Goal: Task Accomplishment & Management: Manage account settings

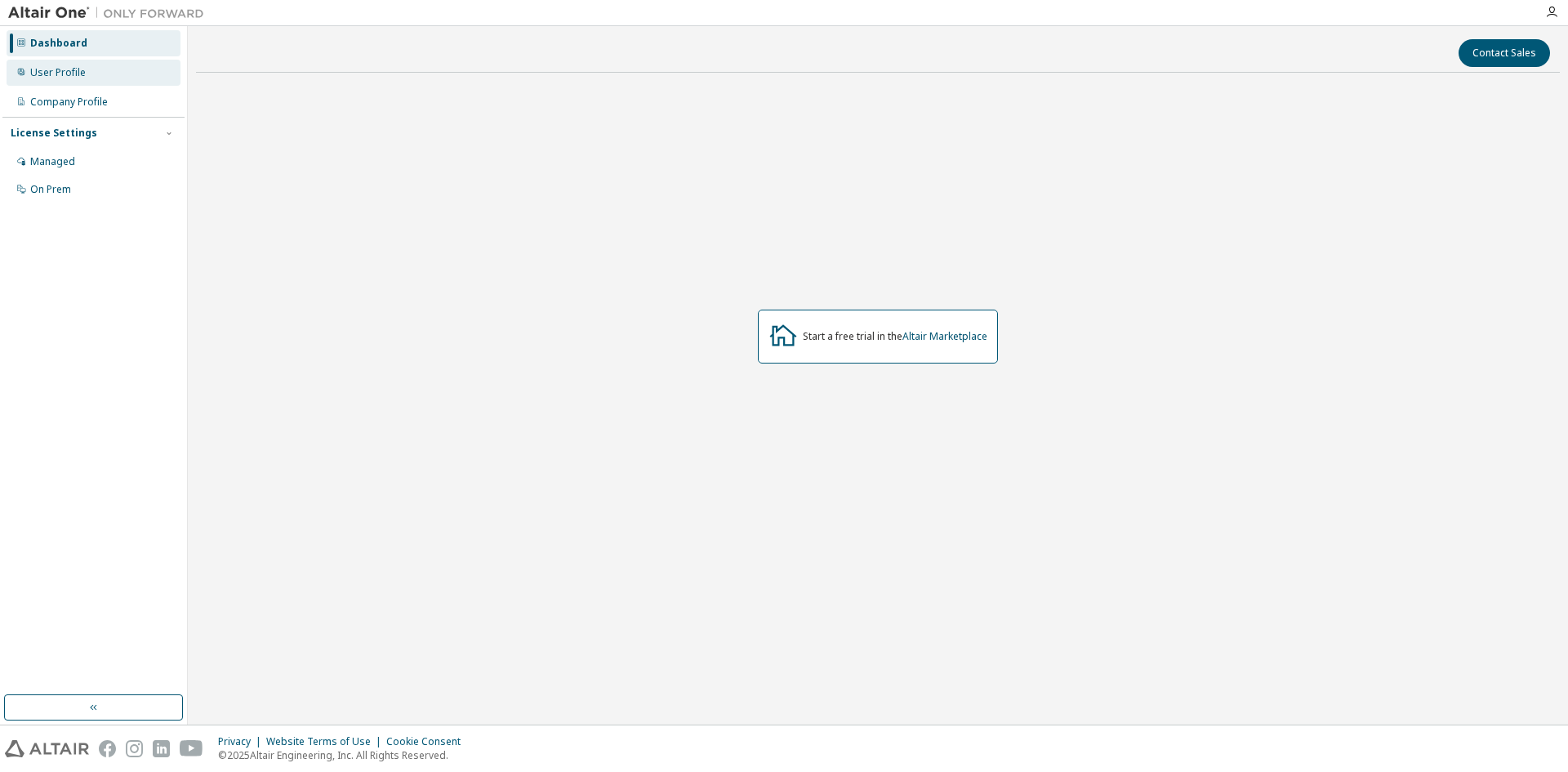
click at [93, 83] on div "User Profile" at bounding box center [93, 73] width 174 height 26
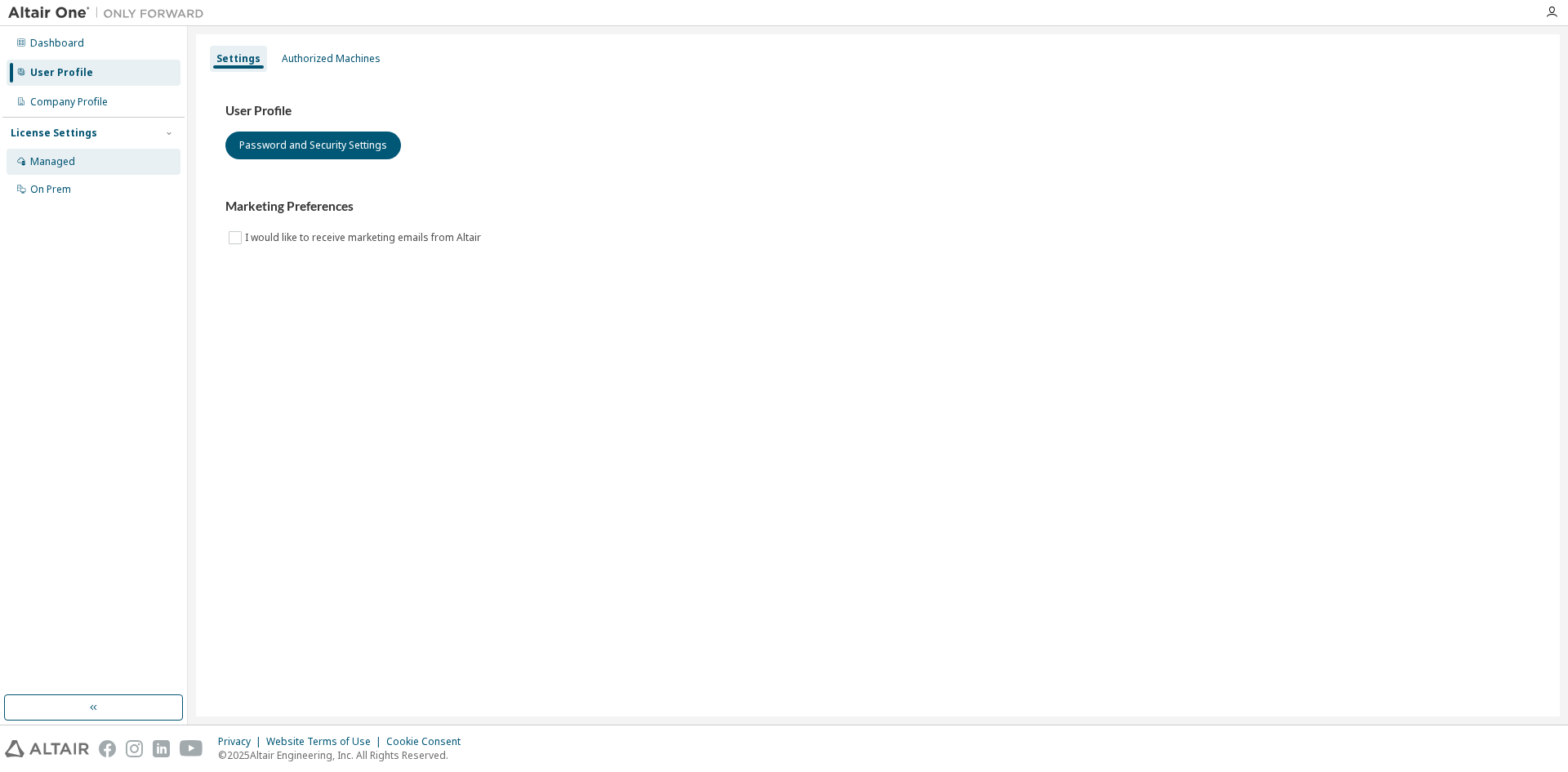
click at [84, 159] on div "Managed" at bounding box center [93, 161] width 174 height 26
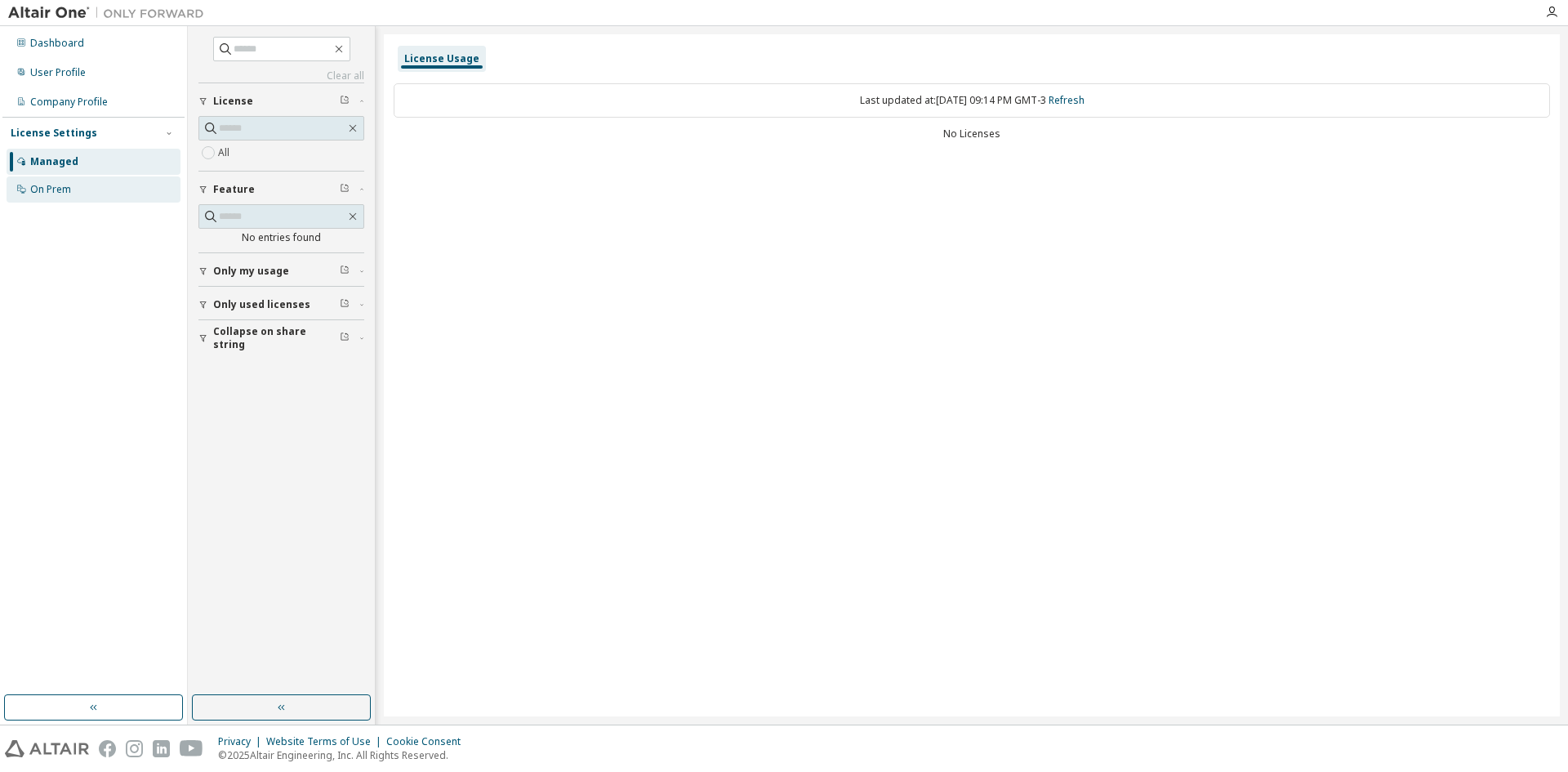
click at [73, 183] on div "On Prem" at bounding box center [93, 189] width 174 height 26
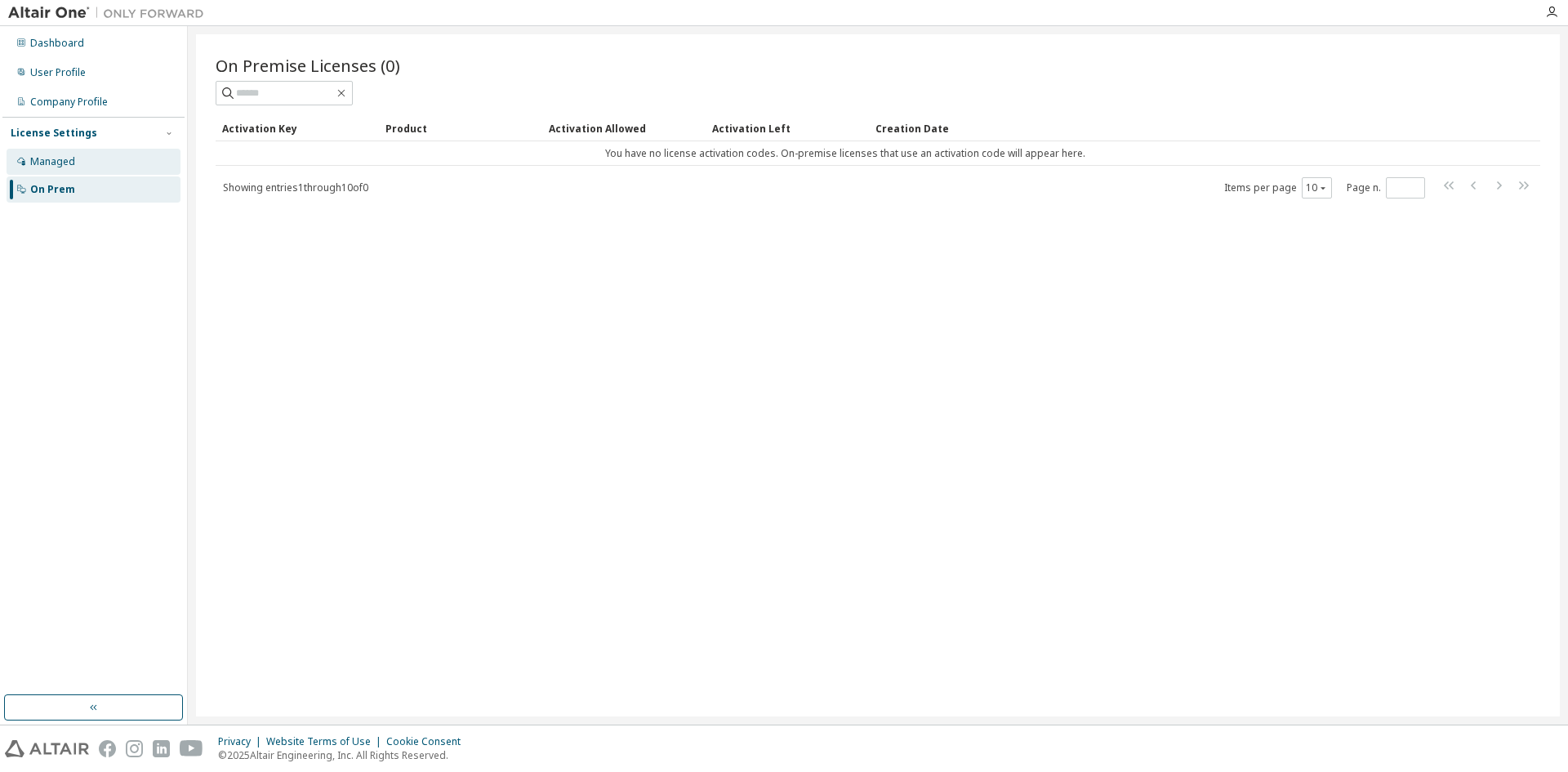
click at [128, 172] on div "Managed" at bounding box center [93, 161] width 174 height 26
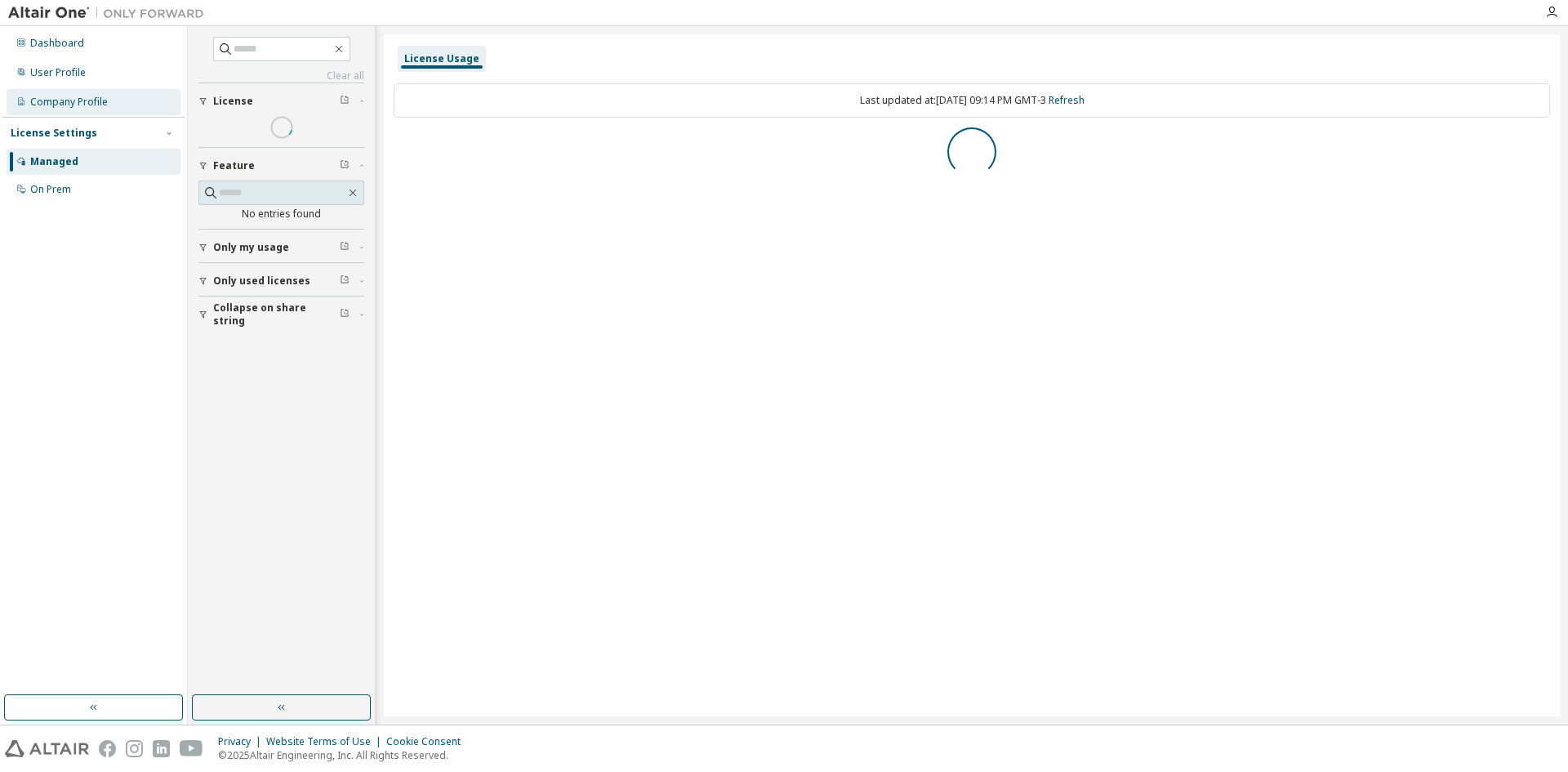
click at [99, 104] on div "Company Profile" at bounding box center [68, 102] width 77 height 13
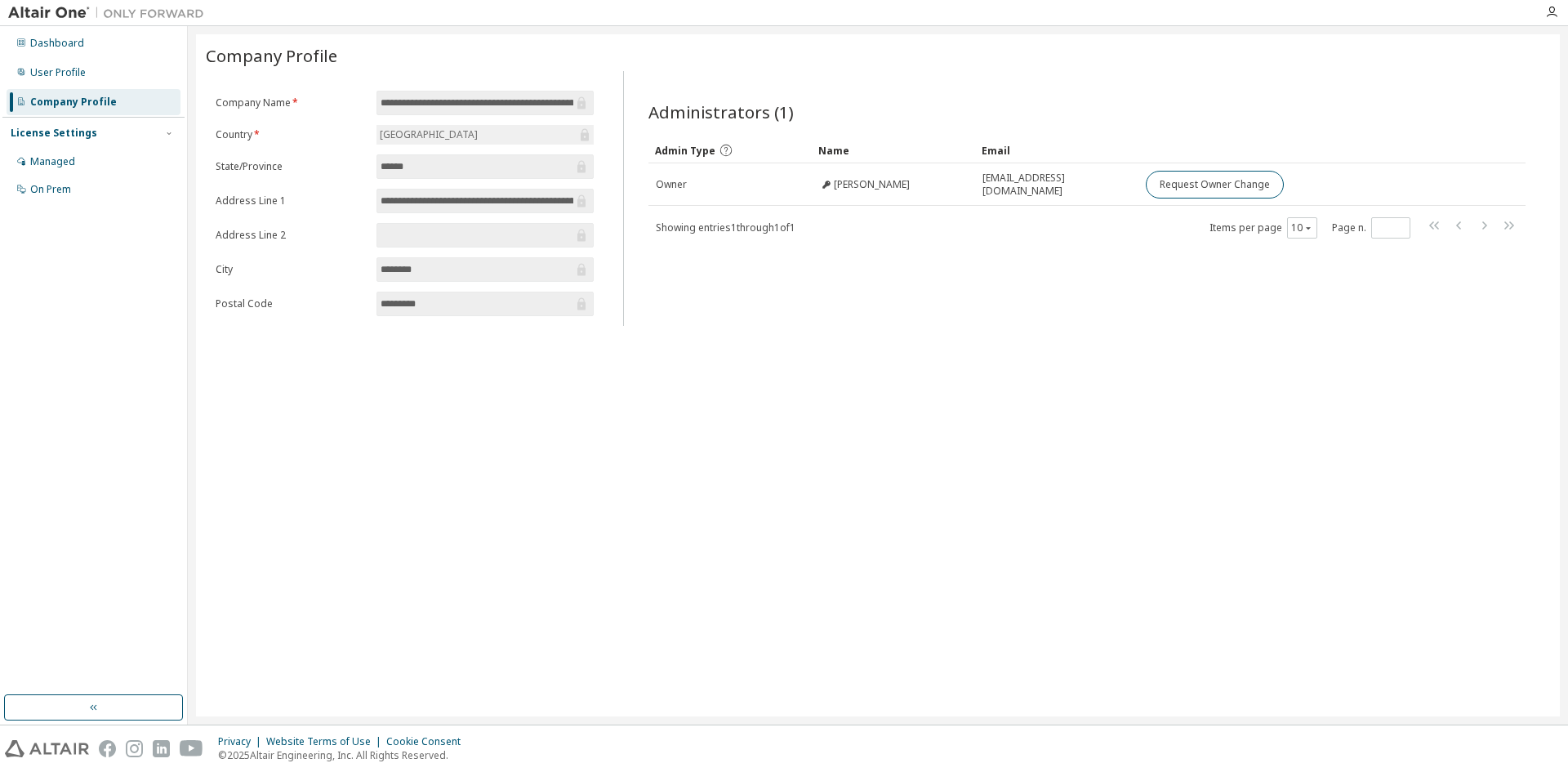
click at [756, 233] on span "Showing entries 1 through 1 of 1" at bounding box center [726, 227] width 140 height 14
click at [76, 78] on div "User Profile" at bounding box center [58, 73] width 56 height 13
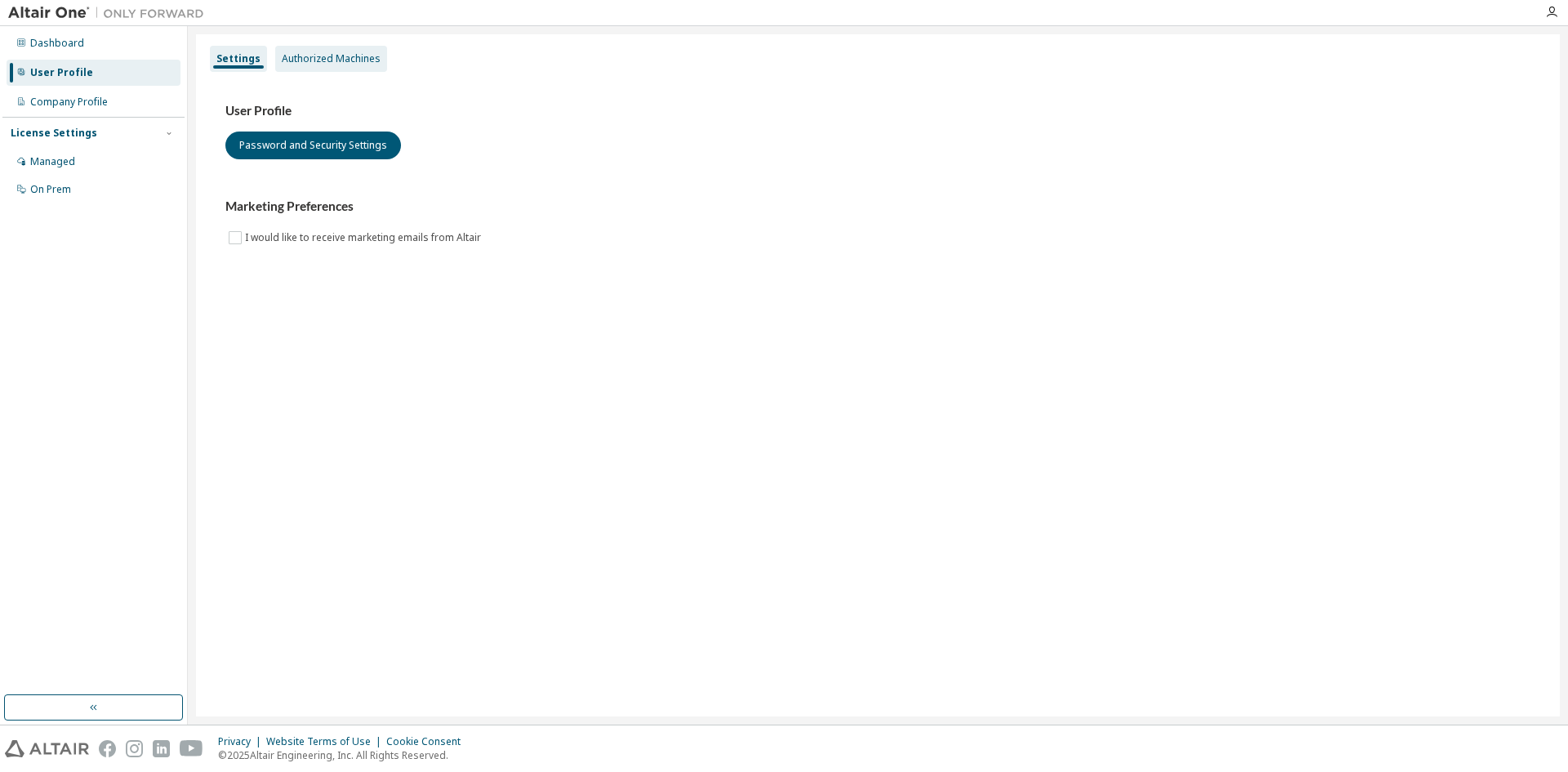
click at [338, 61] on div "Authorized Machines" at bounding box center [331, 59] width 99 height 13
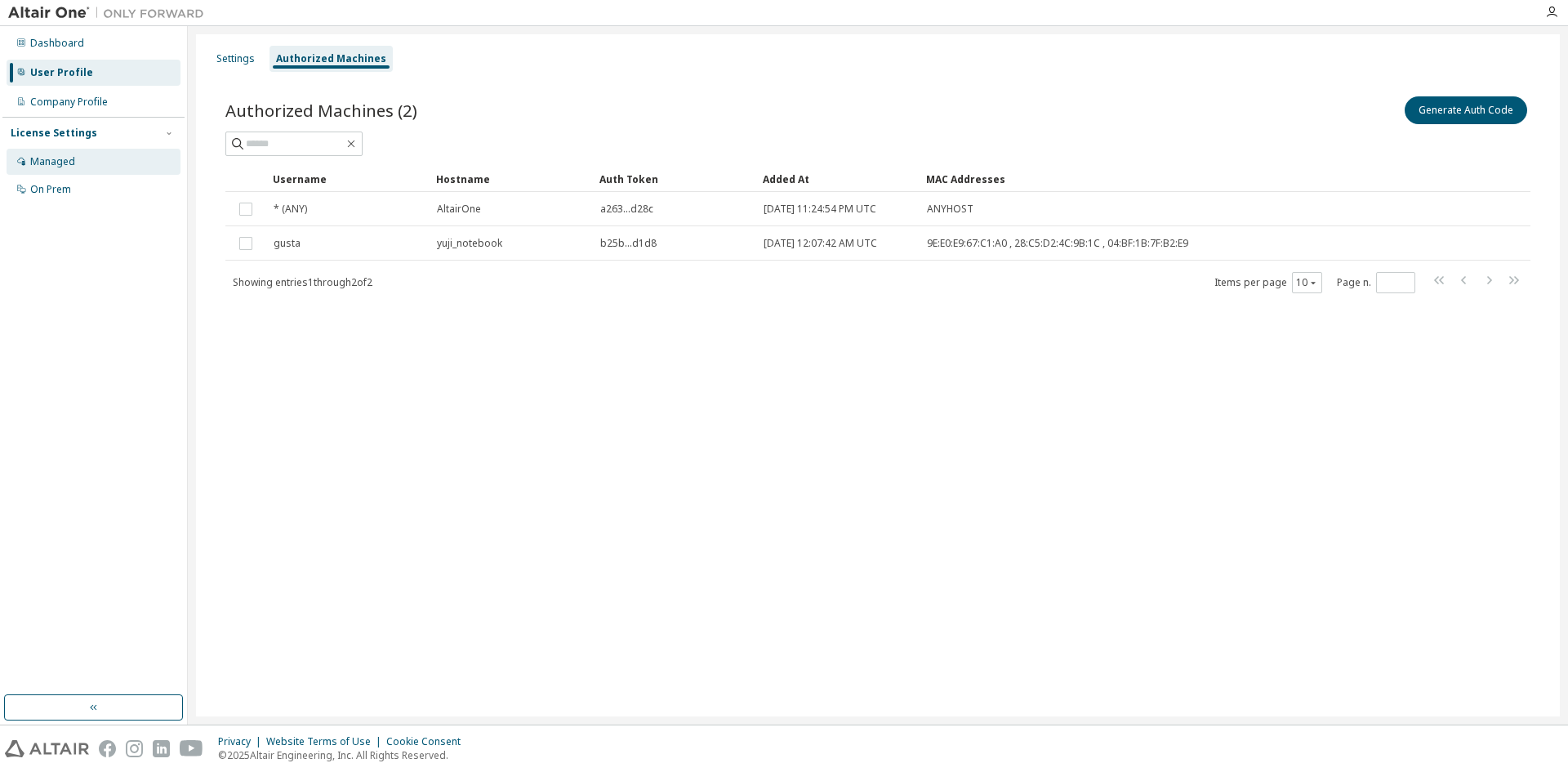
click at [95, 154] on div "Managed" at bounding box center [93, 161] width 174 height 26
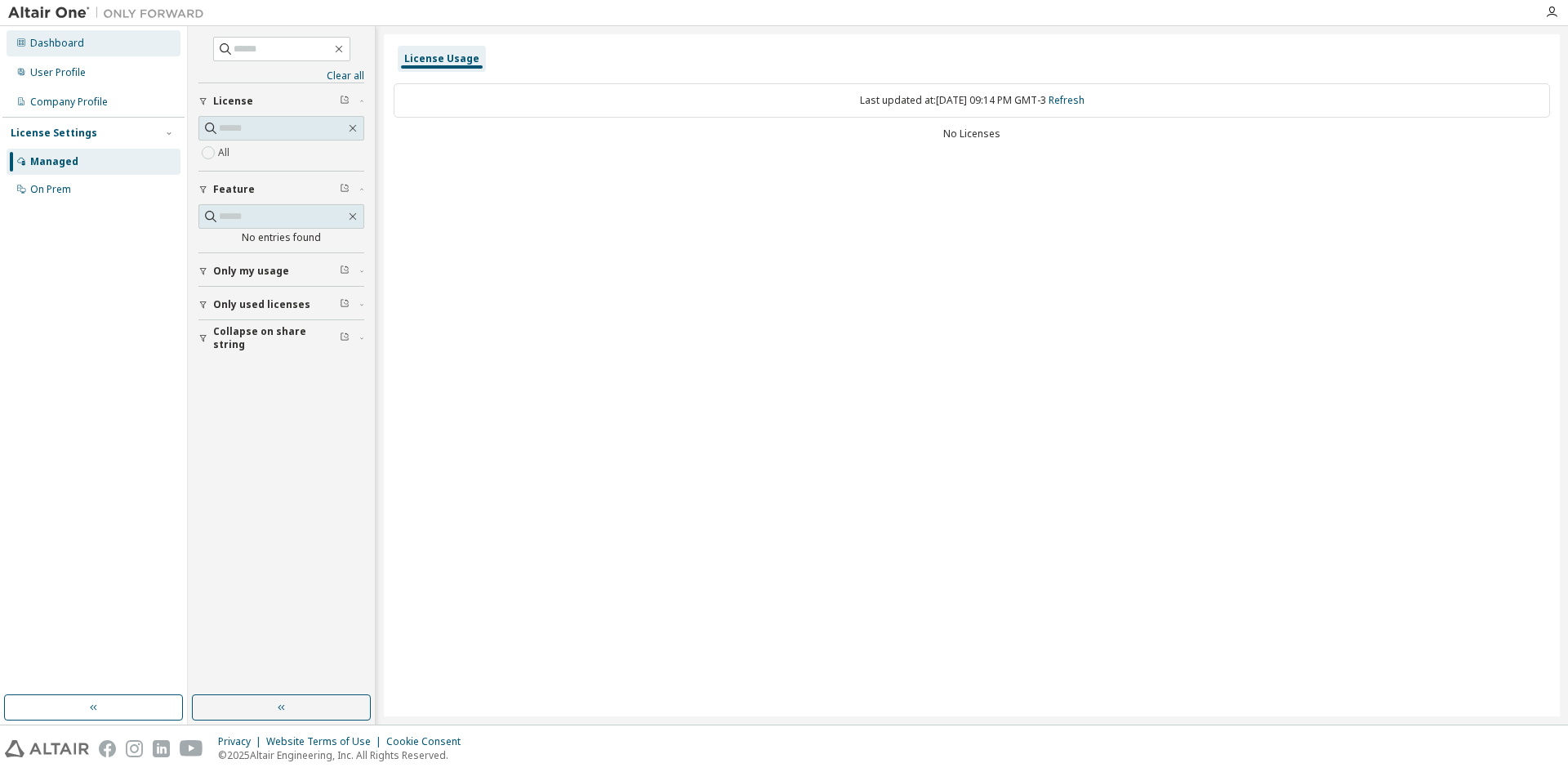
click at [76, 36] on div "Dashboard" at bounding box center [57, 43] width 54 height 13
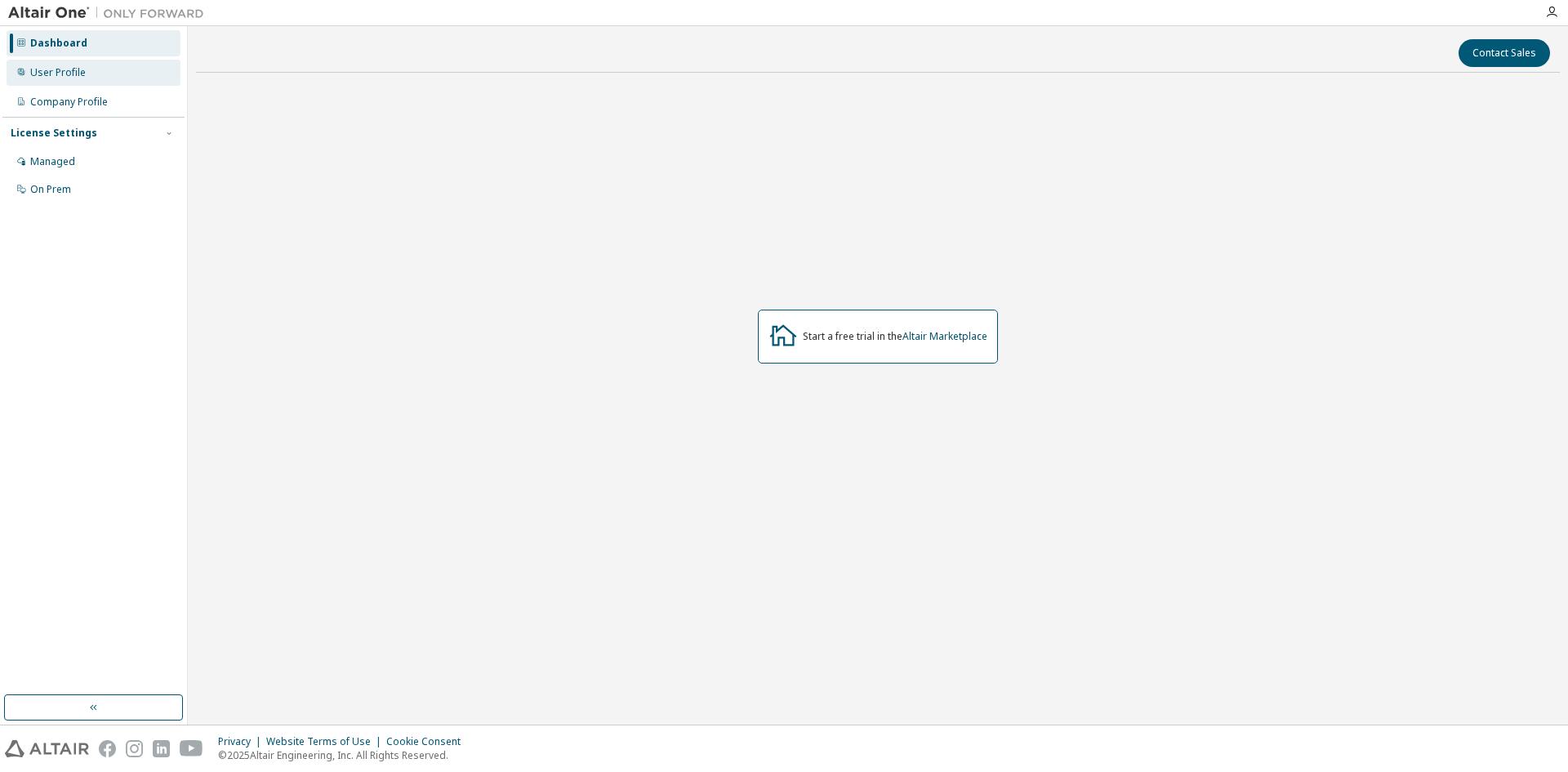
click at [72, 74] on div "User Profile" at bounding box center [58, 73] width 56 height 13
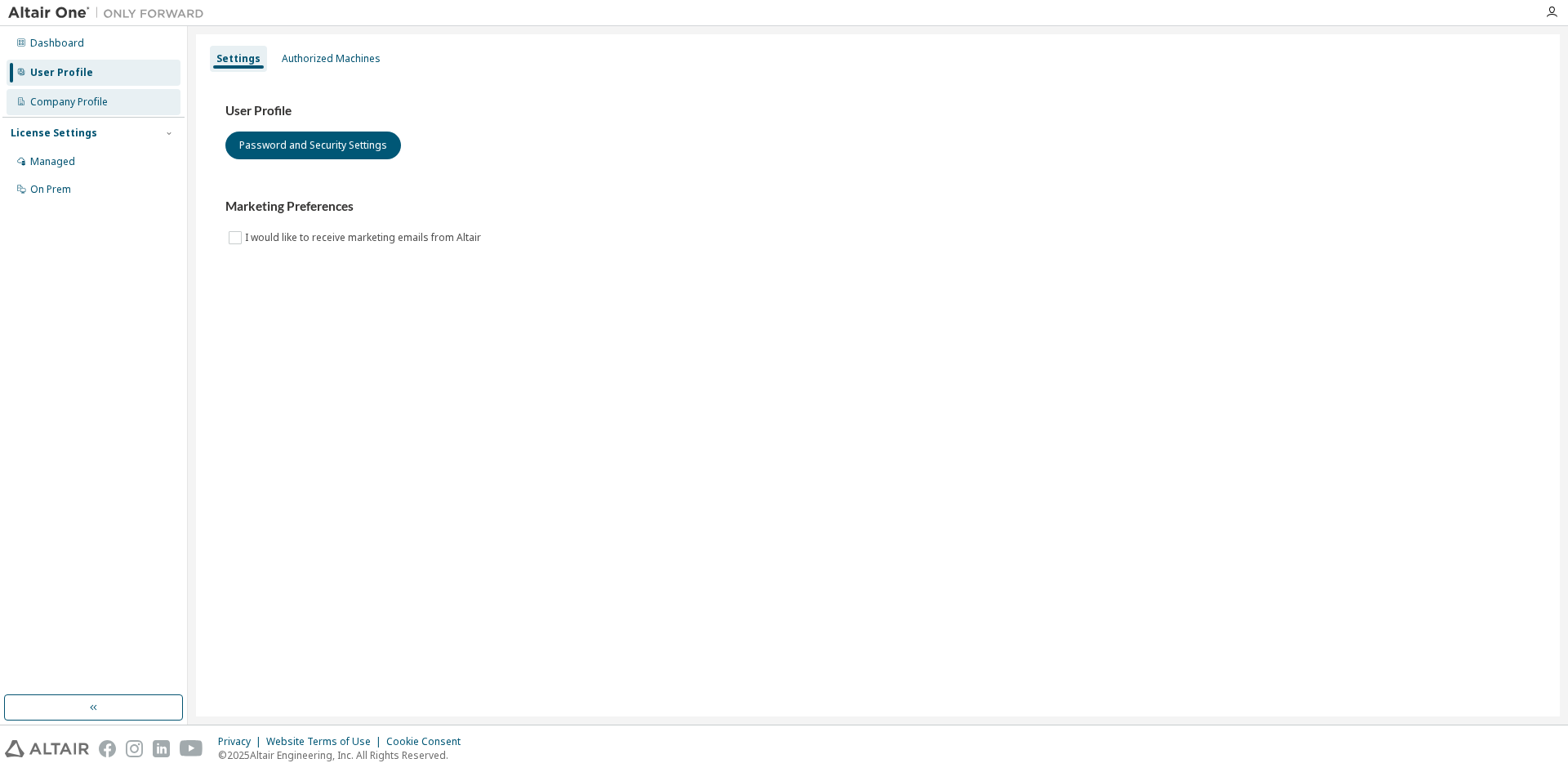
click at [66, 104] on div "Company Profile" at bounding box center [68, 102] width 77 height 13
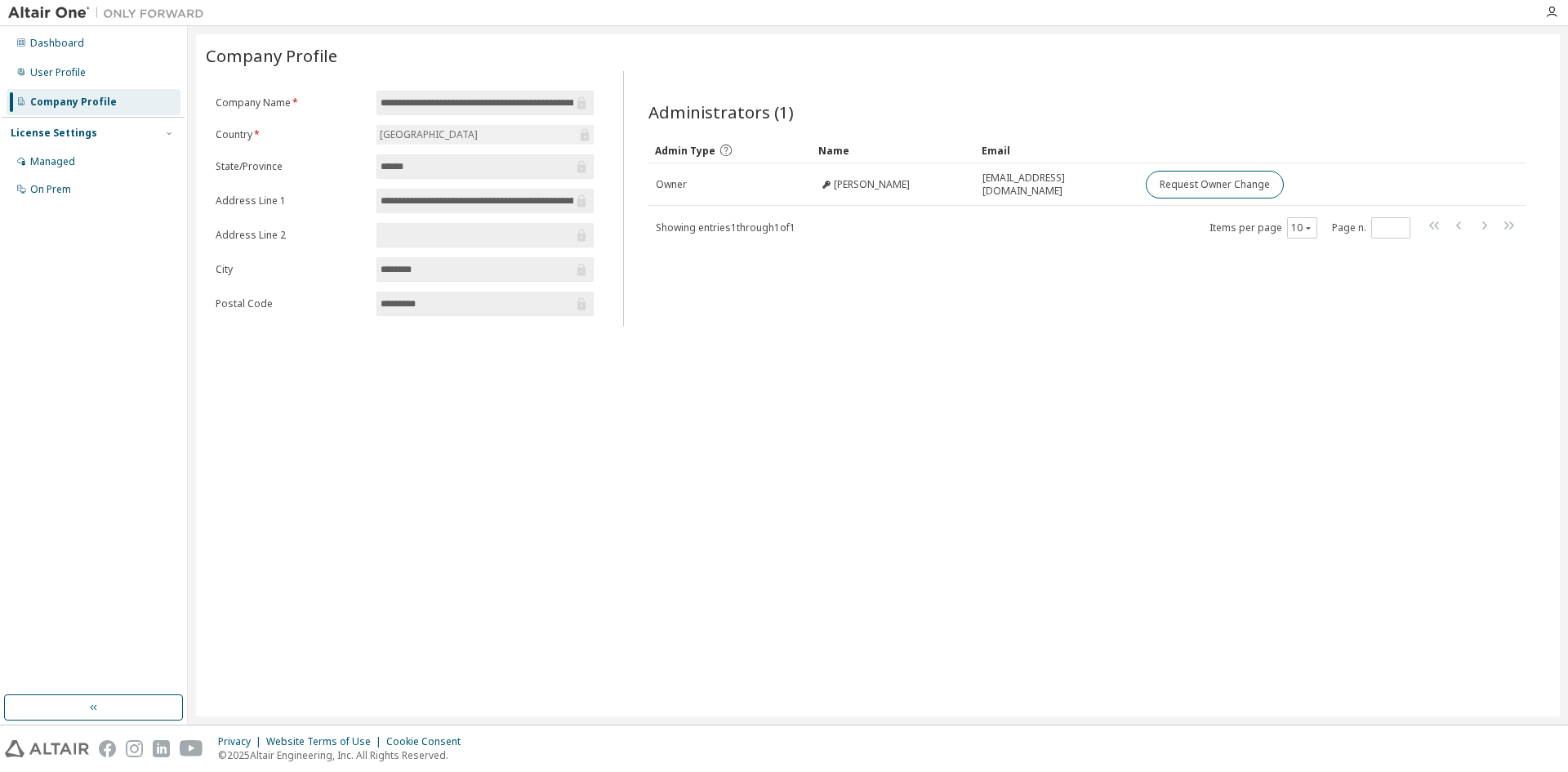
click at [517, 203] on input "**********" at bounding box center [477, 202] width 193 height 17
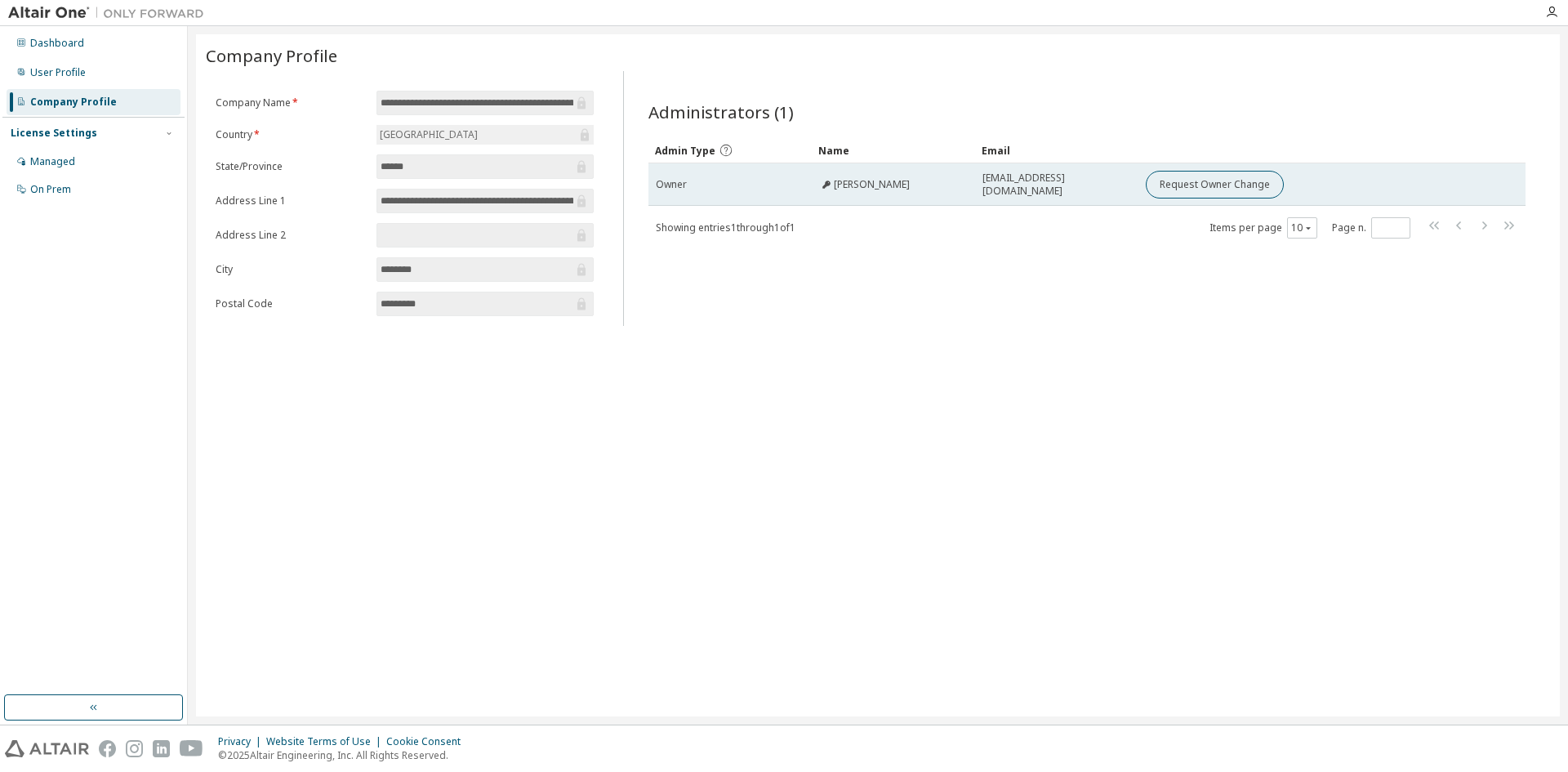
click at [892, 176] on td "[PERSON_NAME]" at bounding box center [893, 185] width 163 height 43
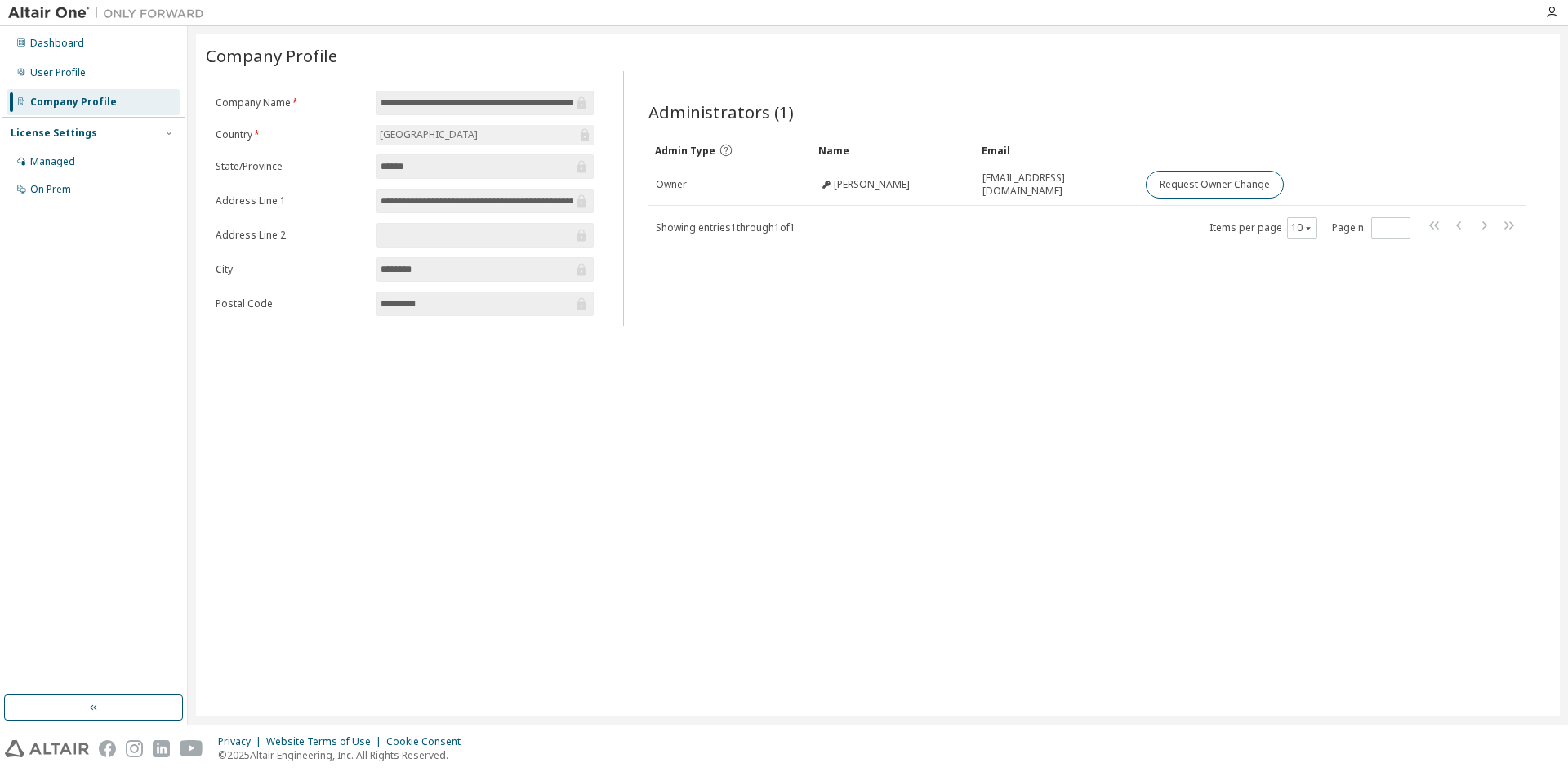
click at [875, 123] on div "Administrators (1)" at bounding box center [1087, 114] width 877 height 27
click at [71, 160] on div "Managed" at bounding box center [52, 161] width 45 height 13
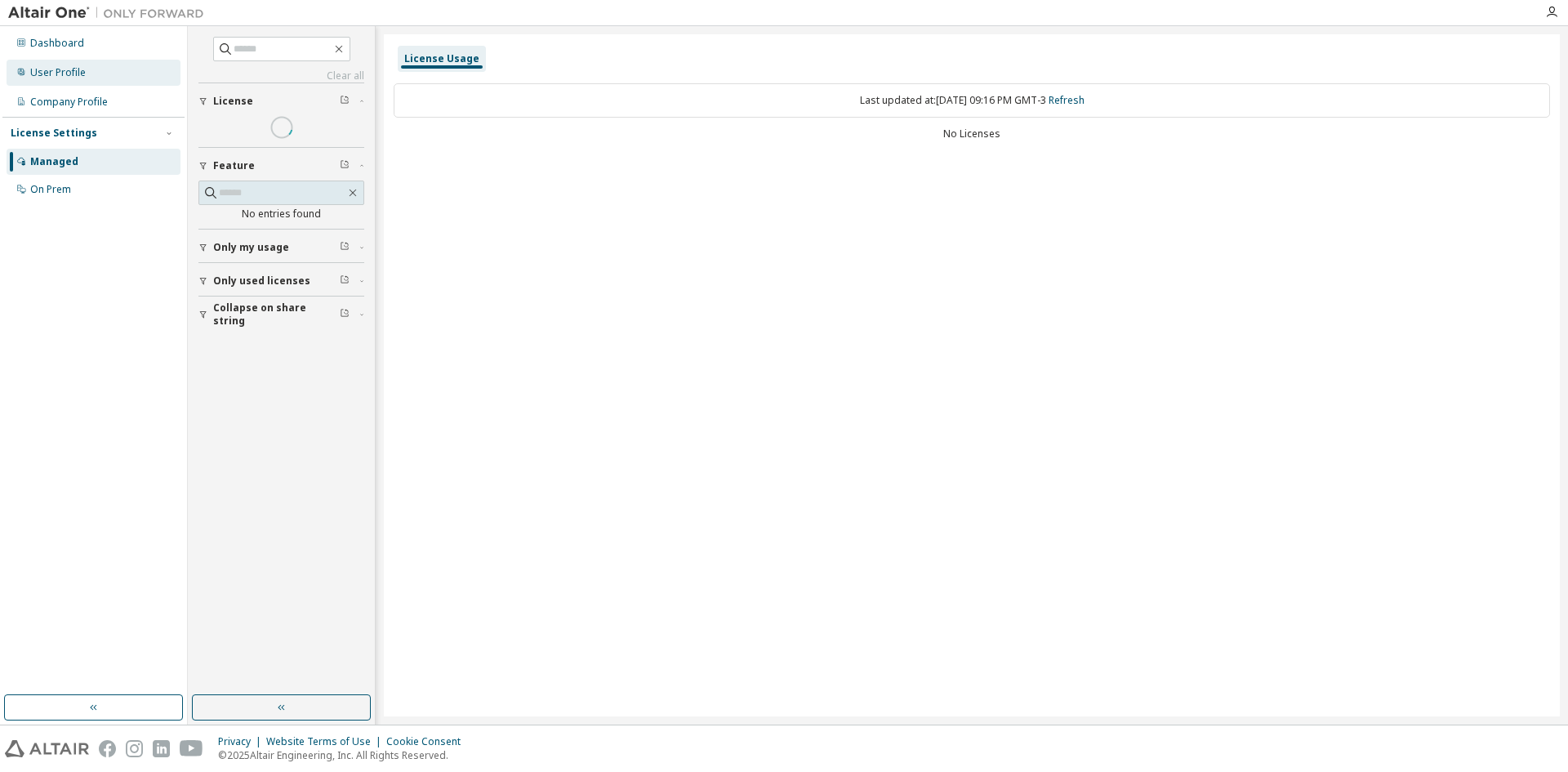
click at [128, 82] on div "User Profile" at bounding box center [93, 73] width 174 height 26
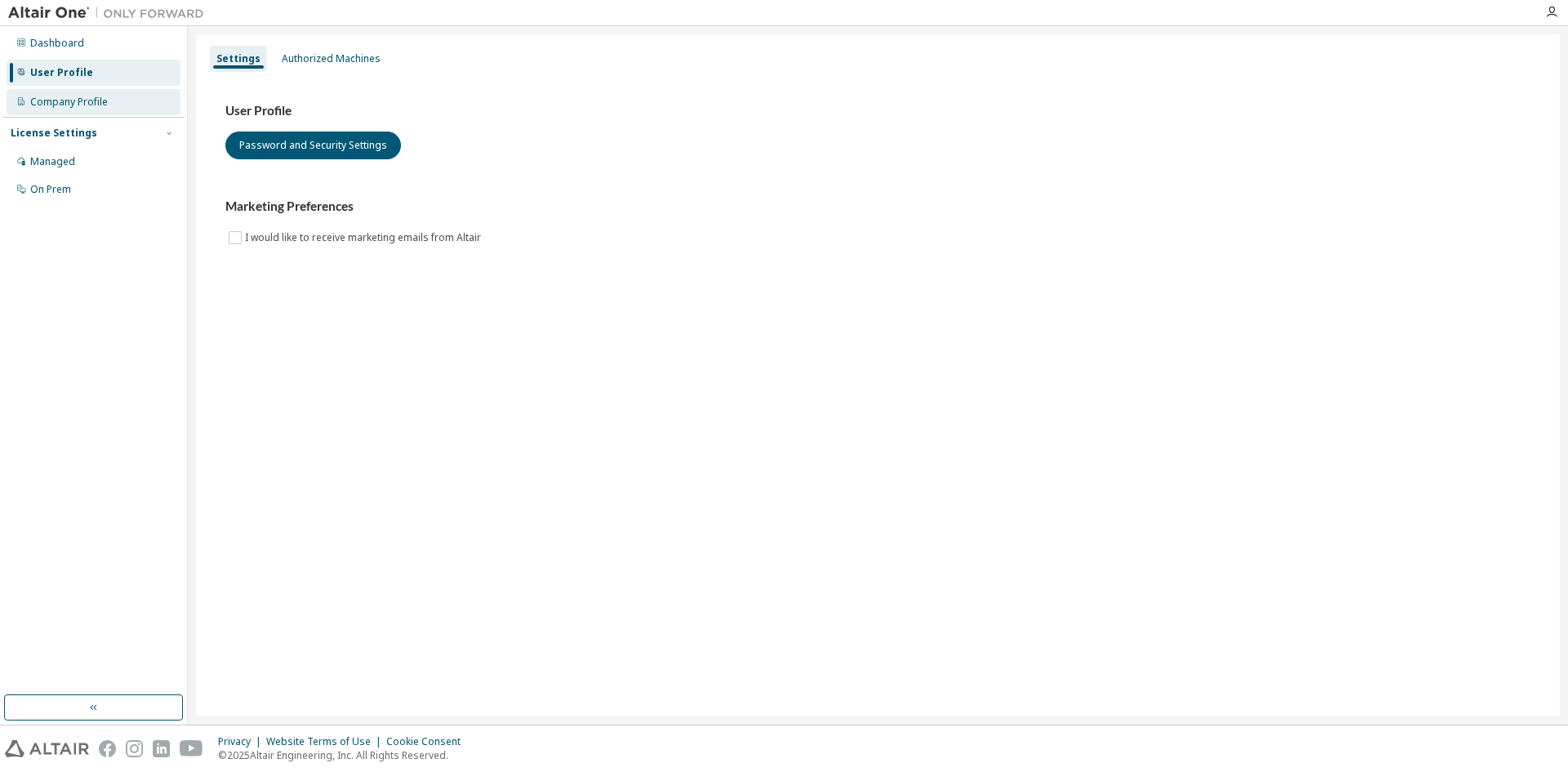
click at [121, 106] on div "Company Profile" at bounding box center [93, 102] width 174 height 26
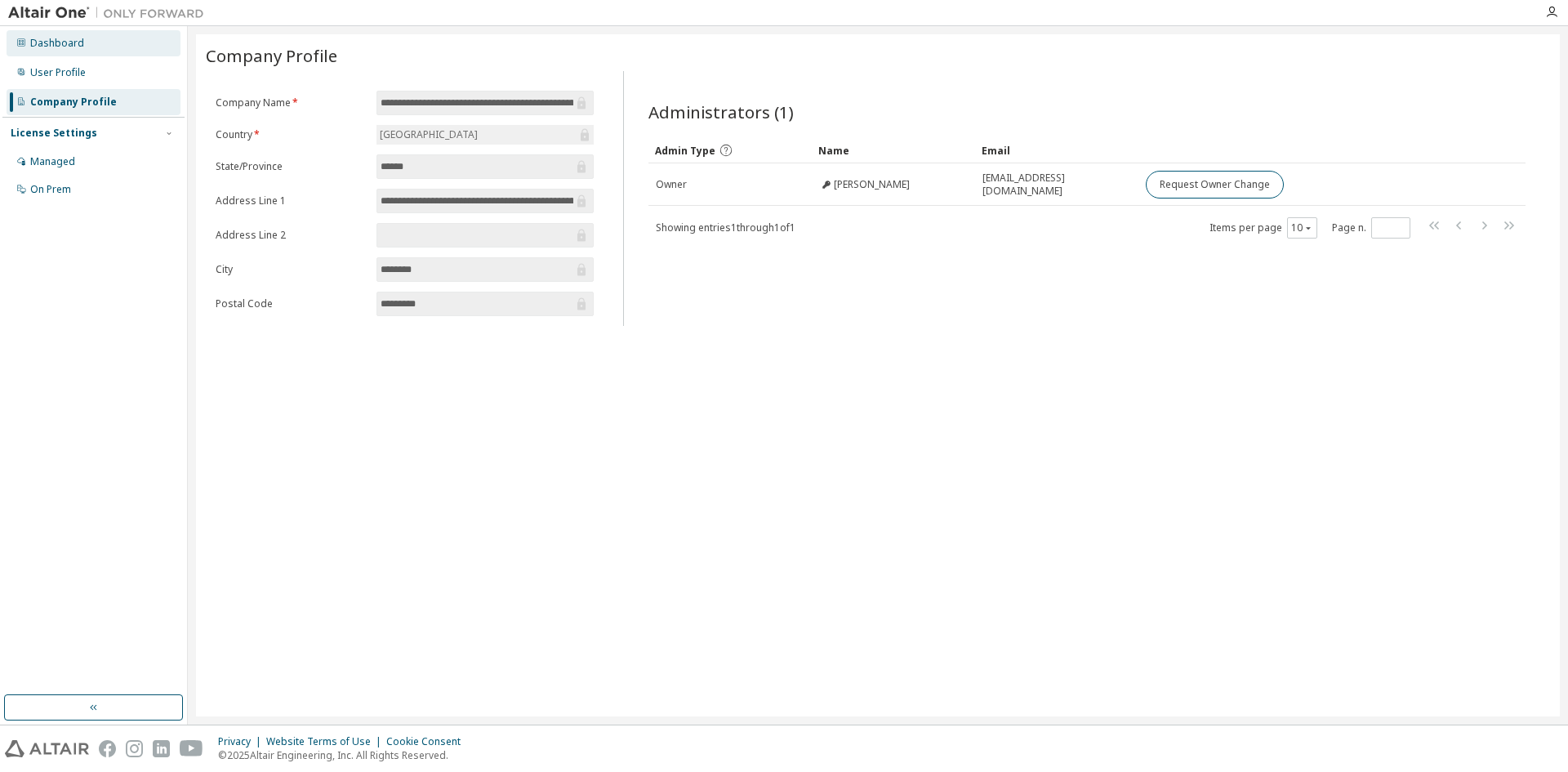
click at [130, 49] on div "Dashboard" at bounding box center [93, 43] width 174 height 26
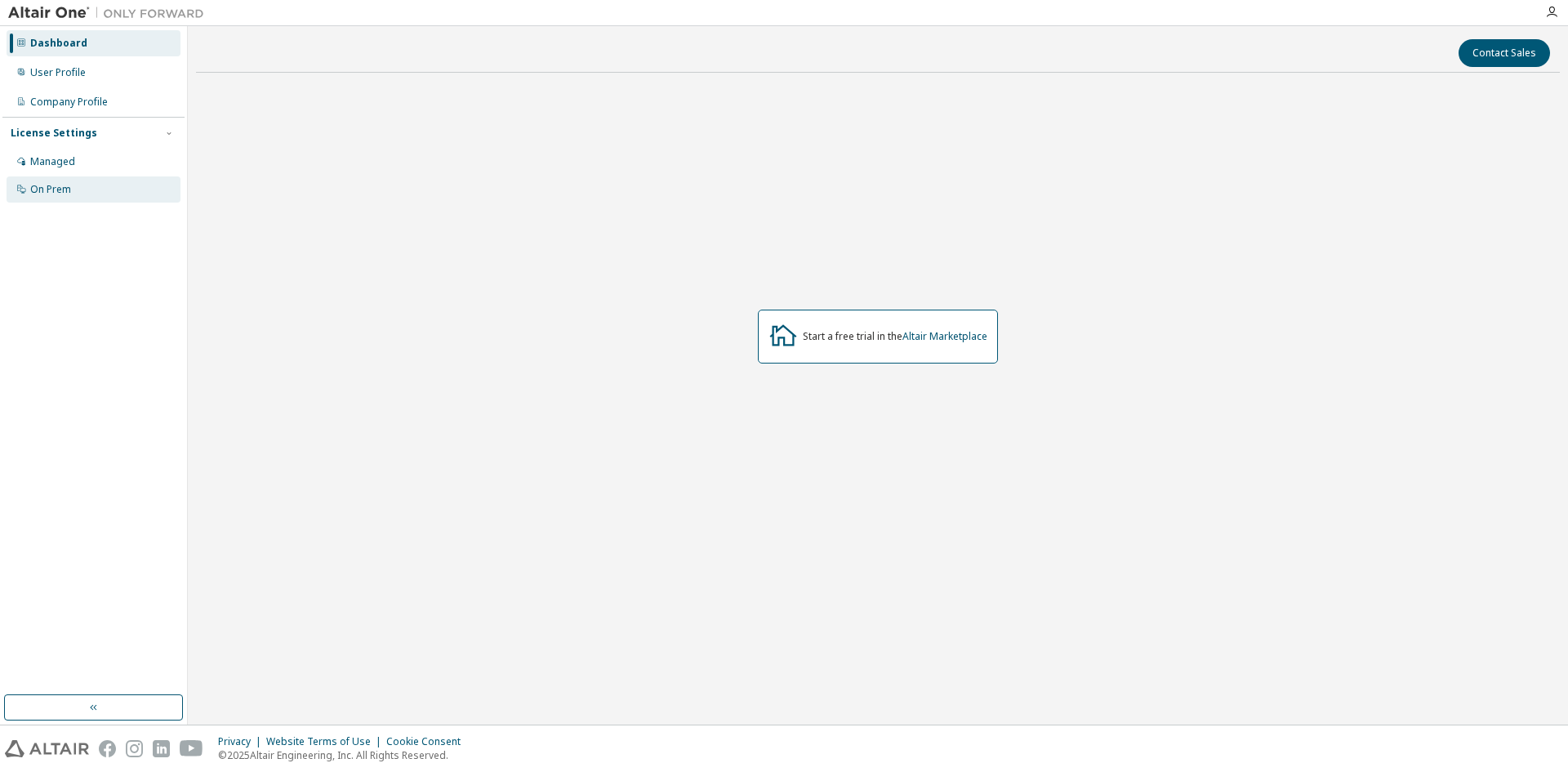
click at [102, 191] on div "On Prem" at bounding box center [93, 189] width 174 height 26
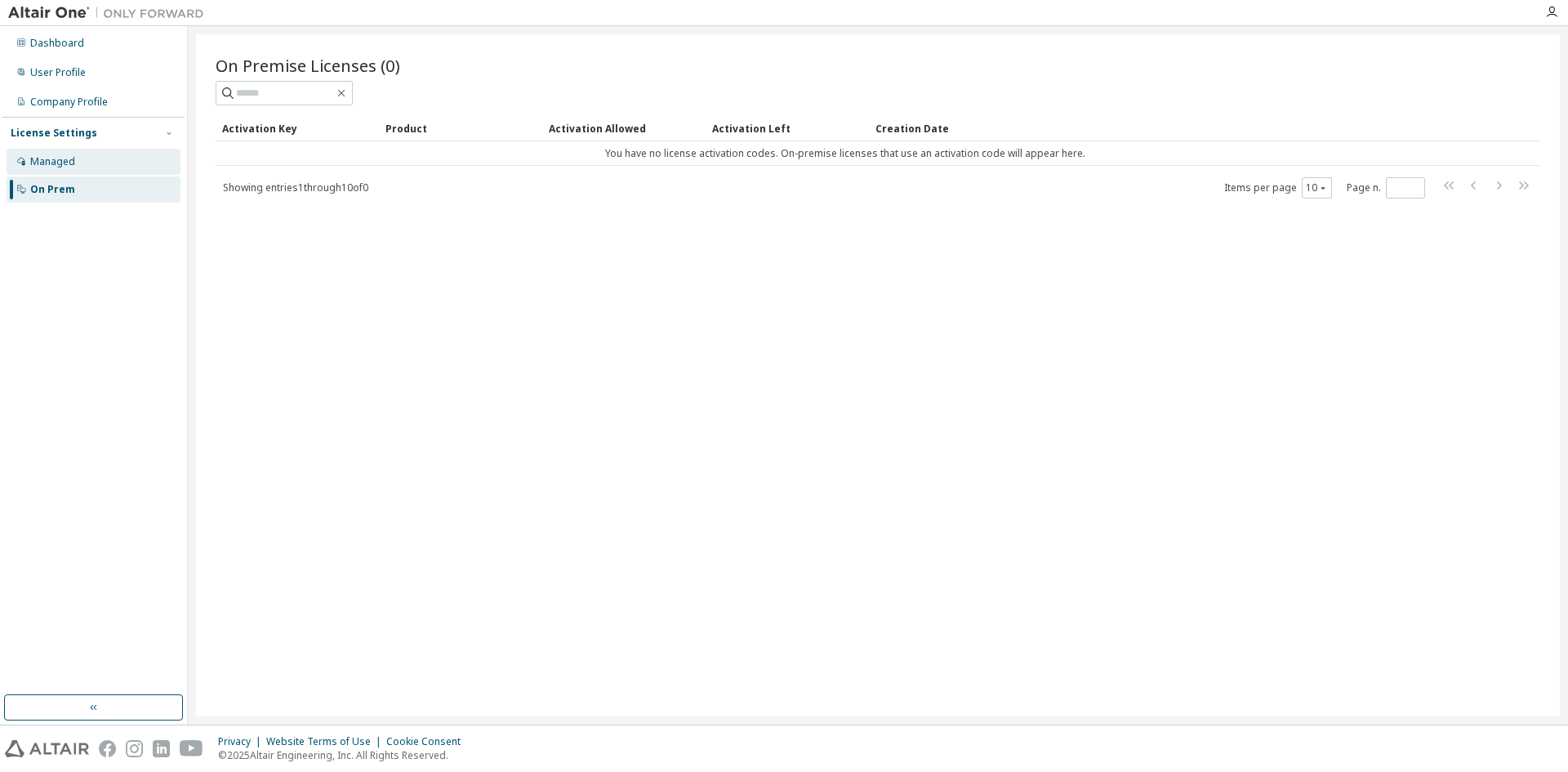
click at [128, 161] on div "Managed" at bounding box center [93, 161] width 174 height 26
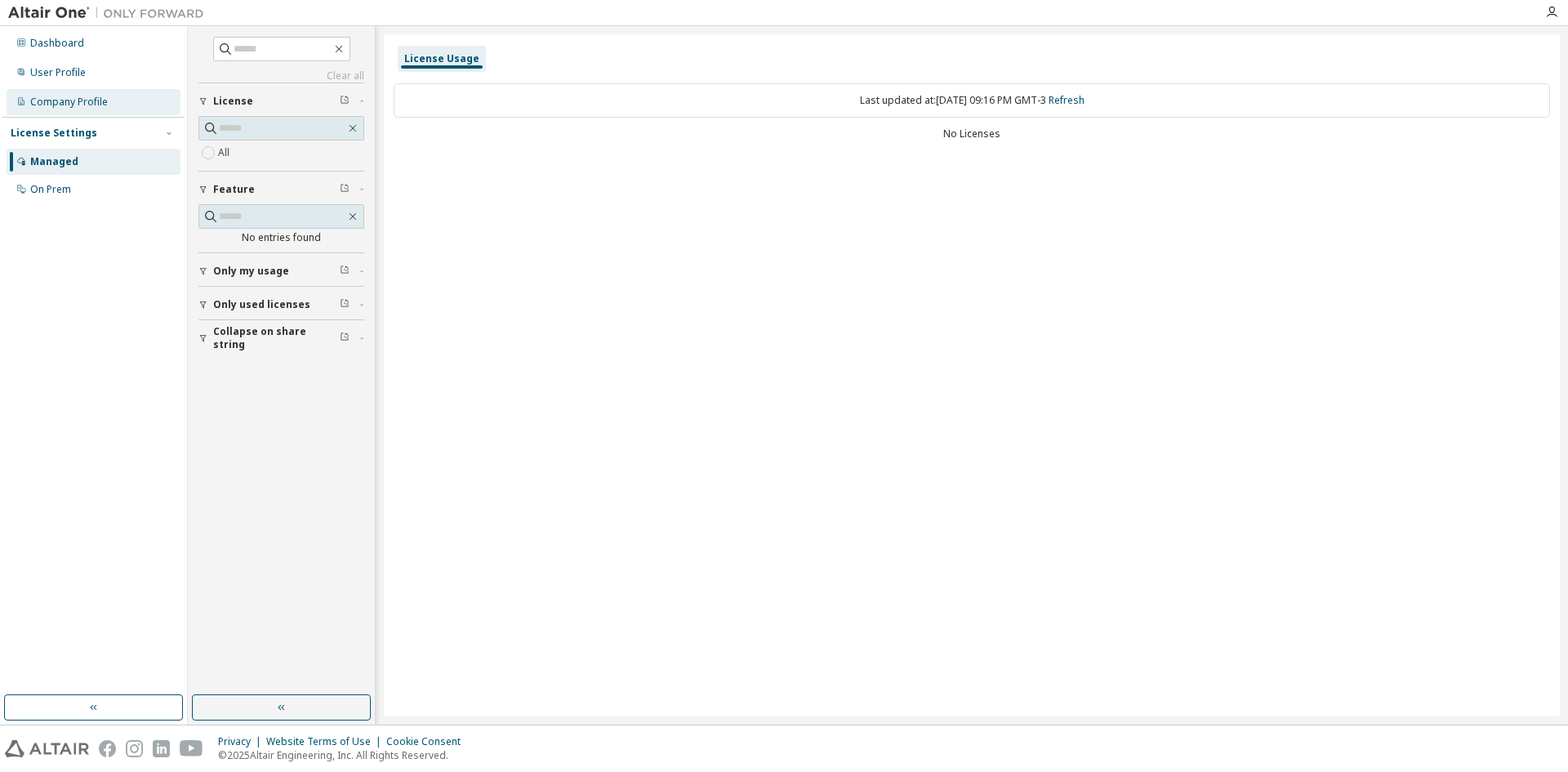
click at [121, 101] on div "Company Profile" at bounding box center [93, 102] width 174 height 26
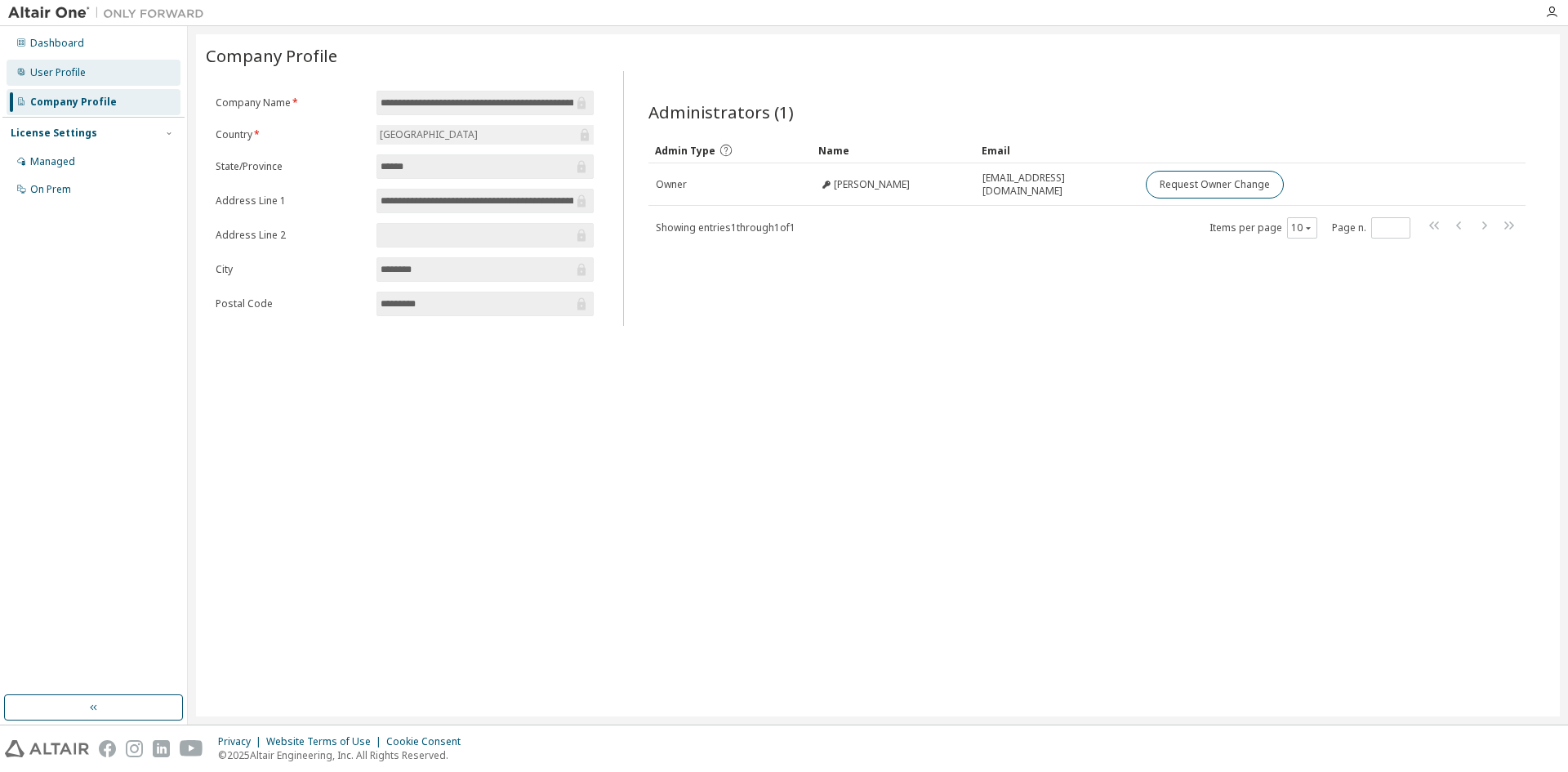
click at [133, 81] on div "User Profile" at bounding box center [93, 73] width 174 height 26
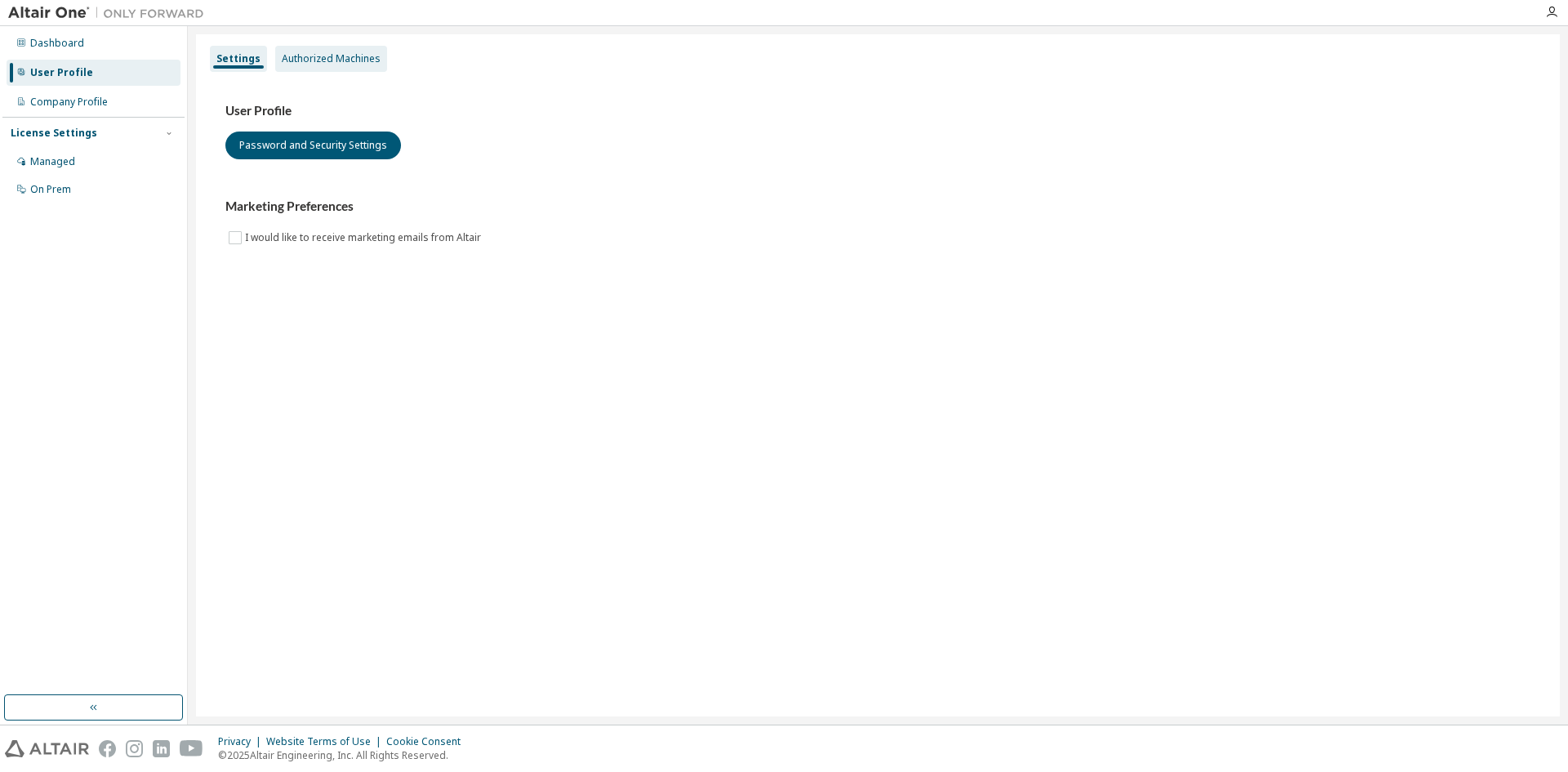
click at [361, 63] on div "Authorized Machines" at bounding box center [331, 59] width 99 height 13
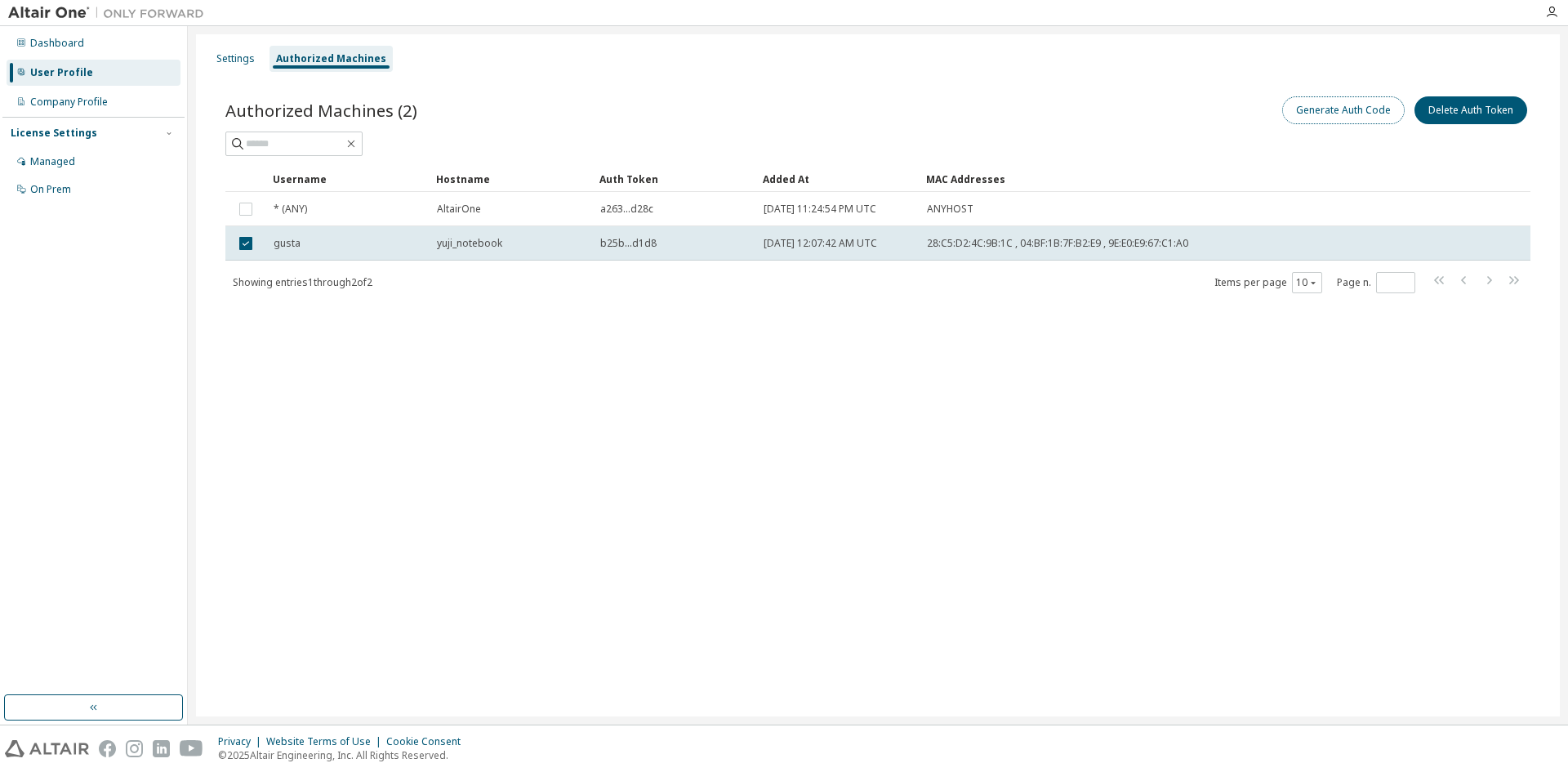
click at [1380, 114] on button "Generate Auth Code" at bounding box center [1343, 110] width 122 height 28
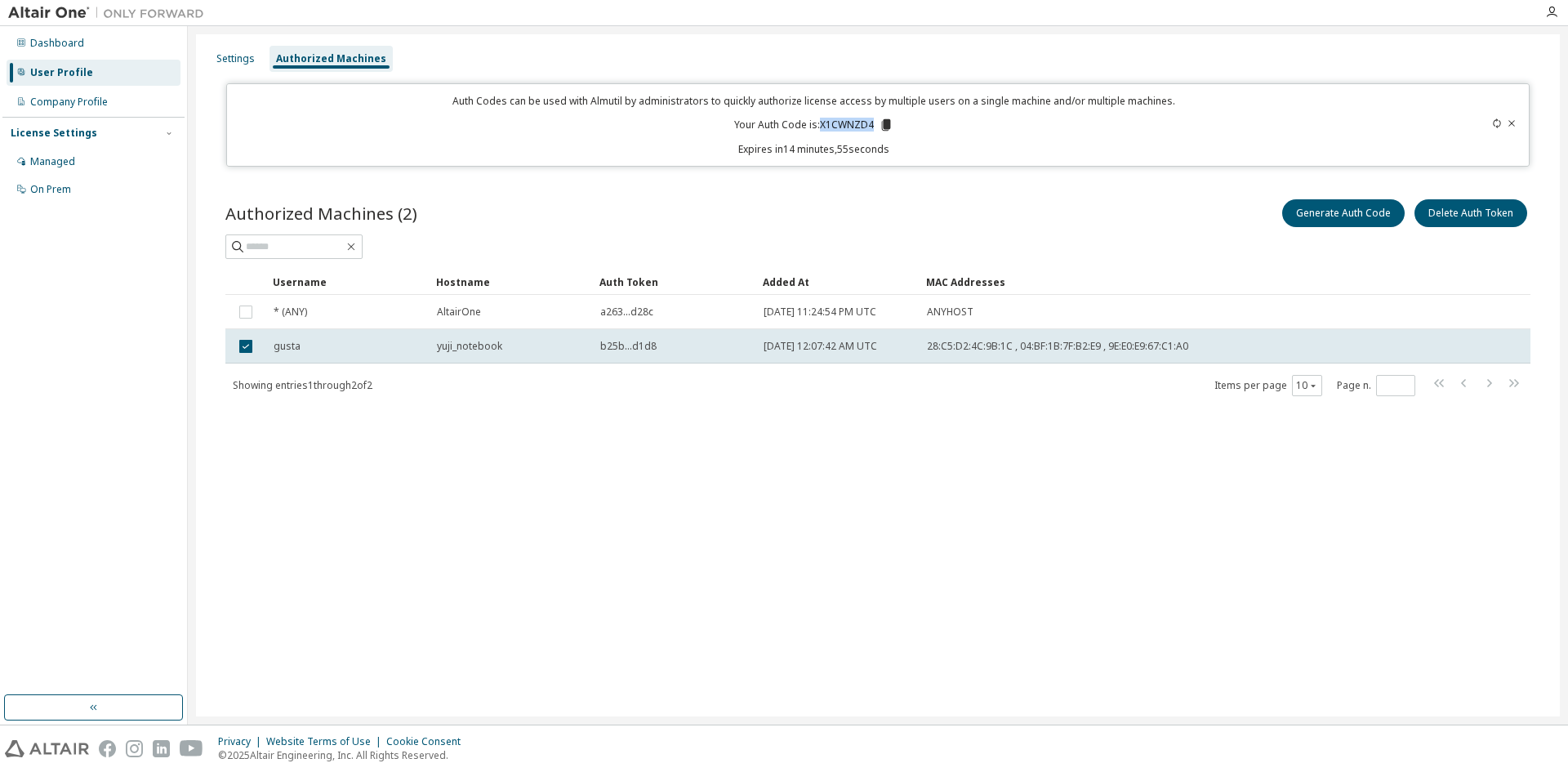
drag, startPoint x: 872, startPoint y: 125, endPoint x: 833, endPoint y: 119, distance: 39.5
click at [823, 119] on p "Your Auth Code is: X1CWNZD4" at bounding box center [814, 125] width 160 height 15
click at [883, 120] on icon at bounding box center [887, 125] width 15 height 15
click at [107, 89] on div "Company Profile" at bounding box center [93, 102] width 174 height 26
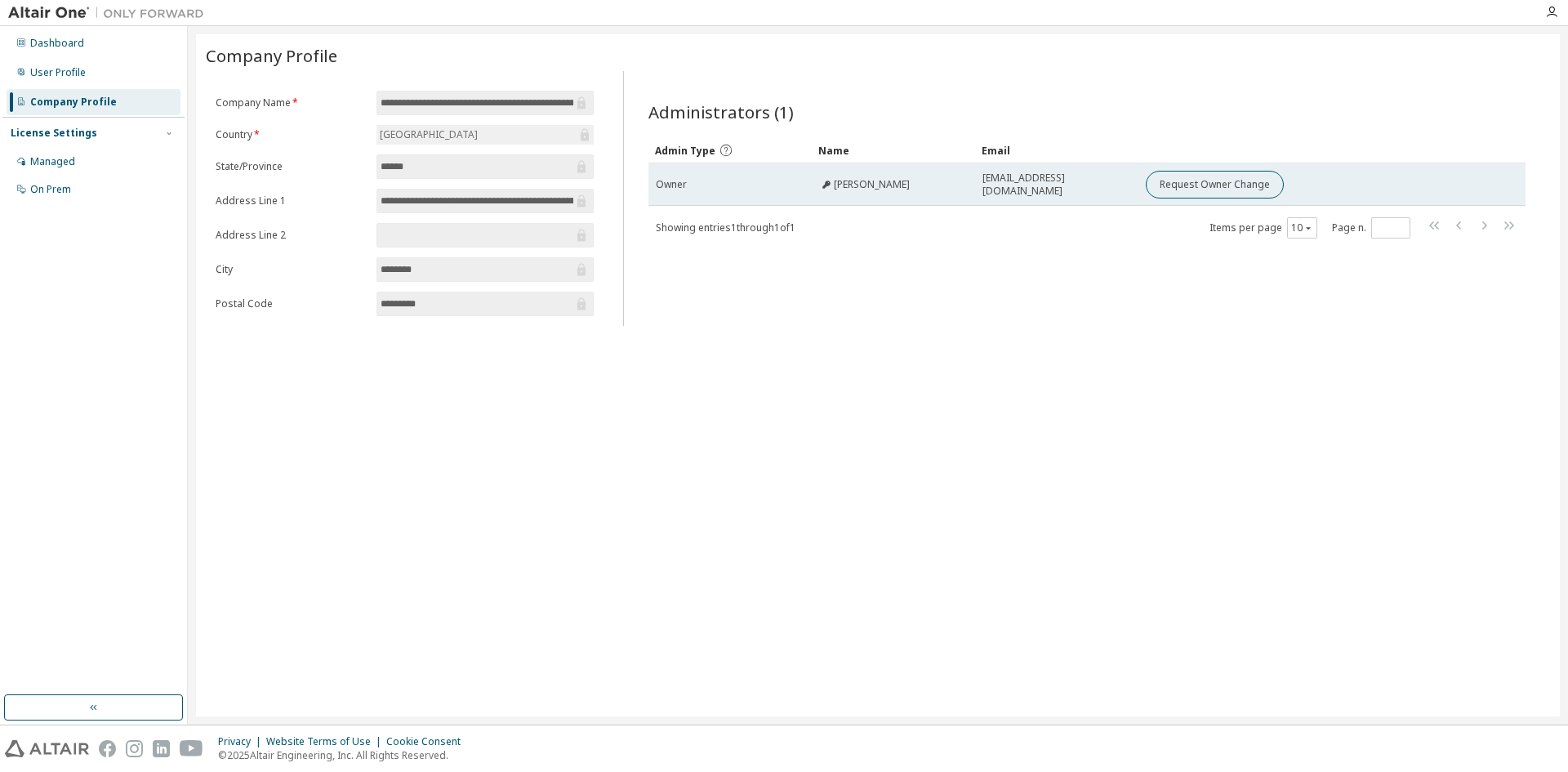
drag, startPoint x: 980, startPoint y: 185, endPoint x: 1127, endPoint y: 190, distance: 147.1
click at [1127, 190] on td "[EMAIL_ADDRESS][DOMAIN_NAME]" at bounding box center [1057, 185] width 163 height 43
copy span "[EMAIL_ADDRESS][DOMAIN_NAME]"
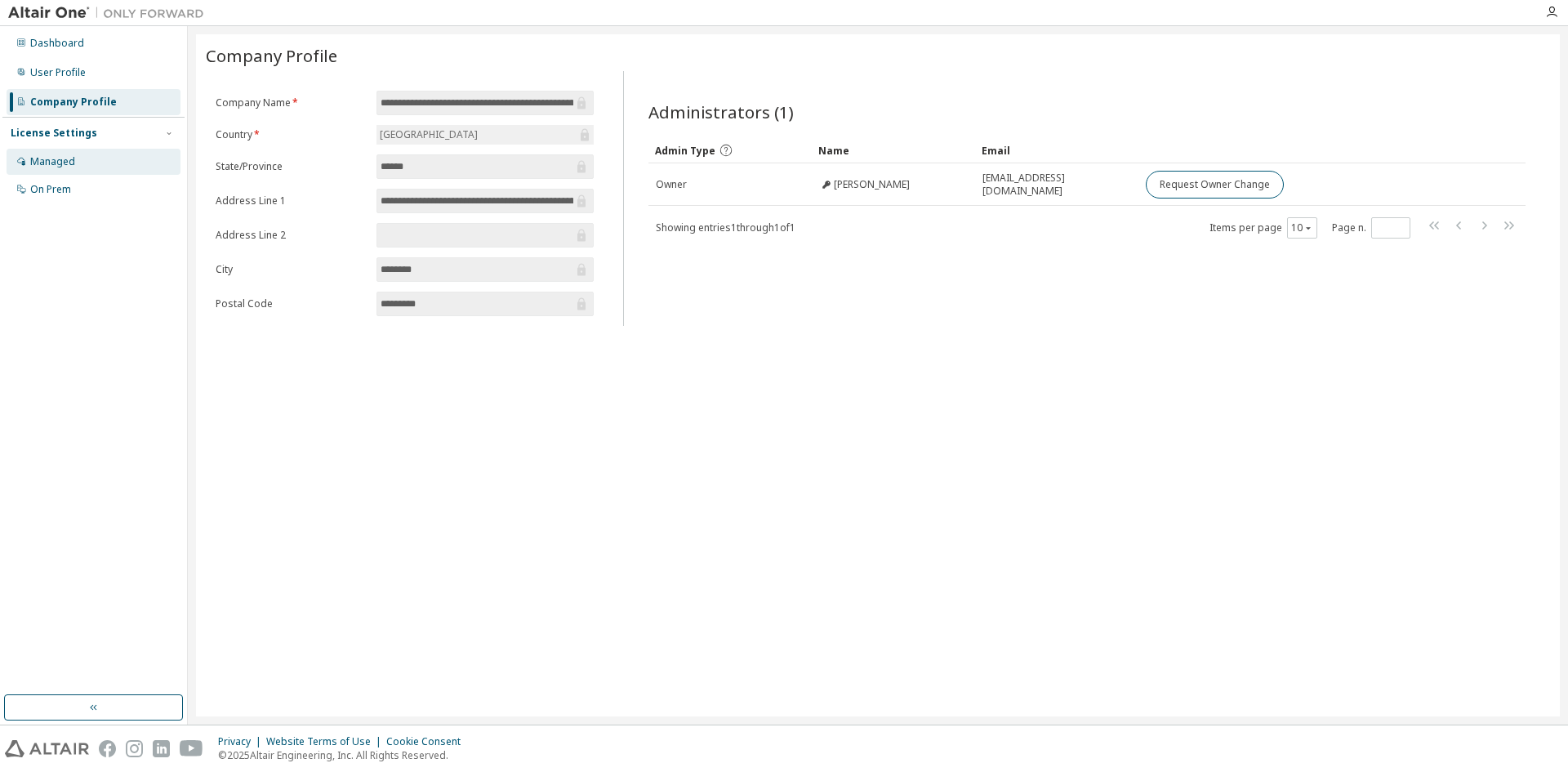
click at [40, 165] on div "Managed" at bounding box center [52, 161] width 45 height 13
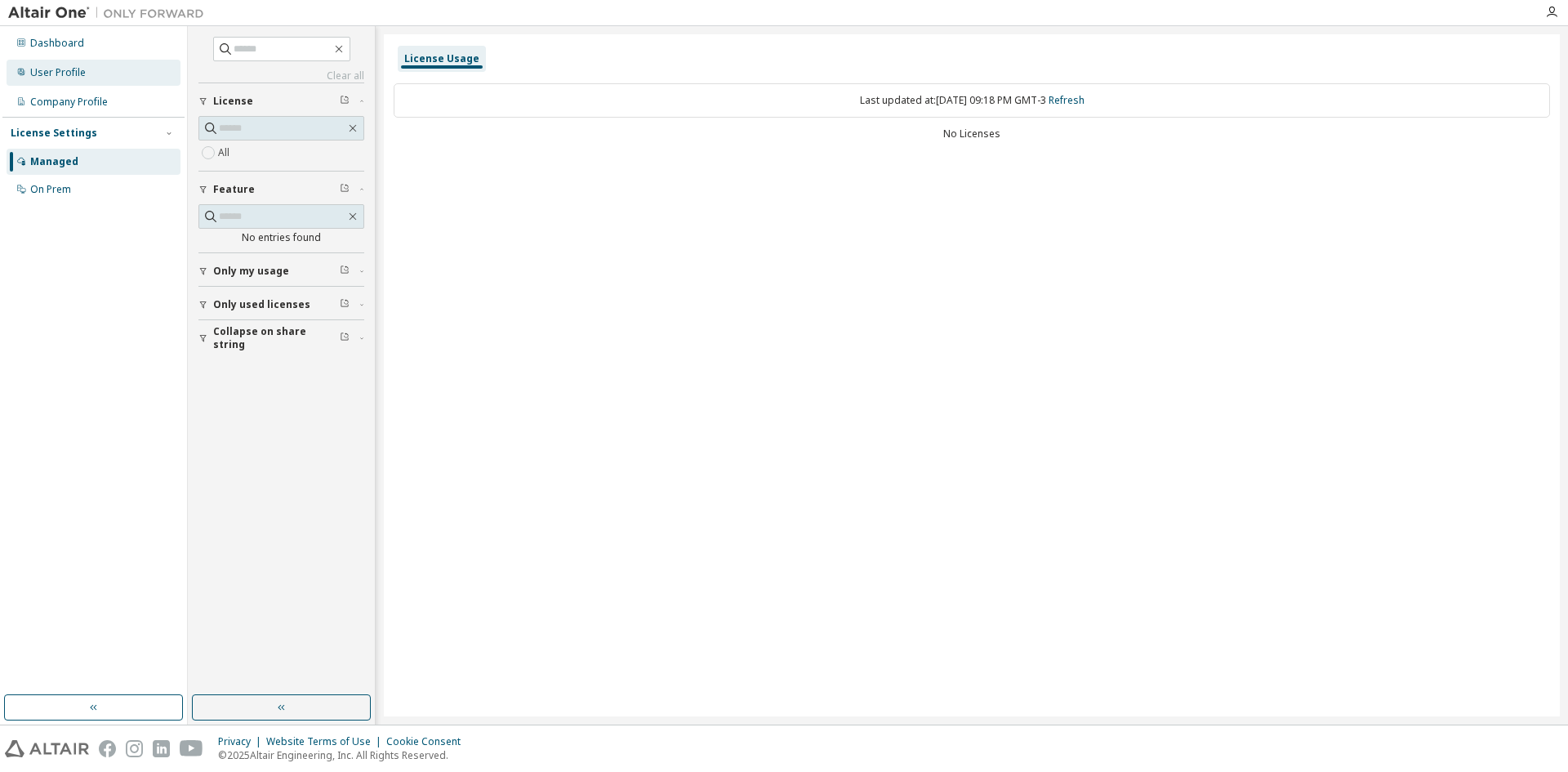
click at [57, 76] on div "User Profile" at bounding box center [58, 73] width 56 height 13
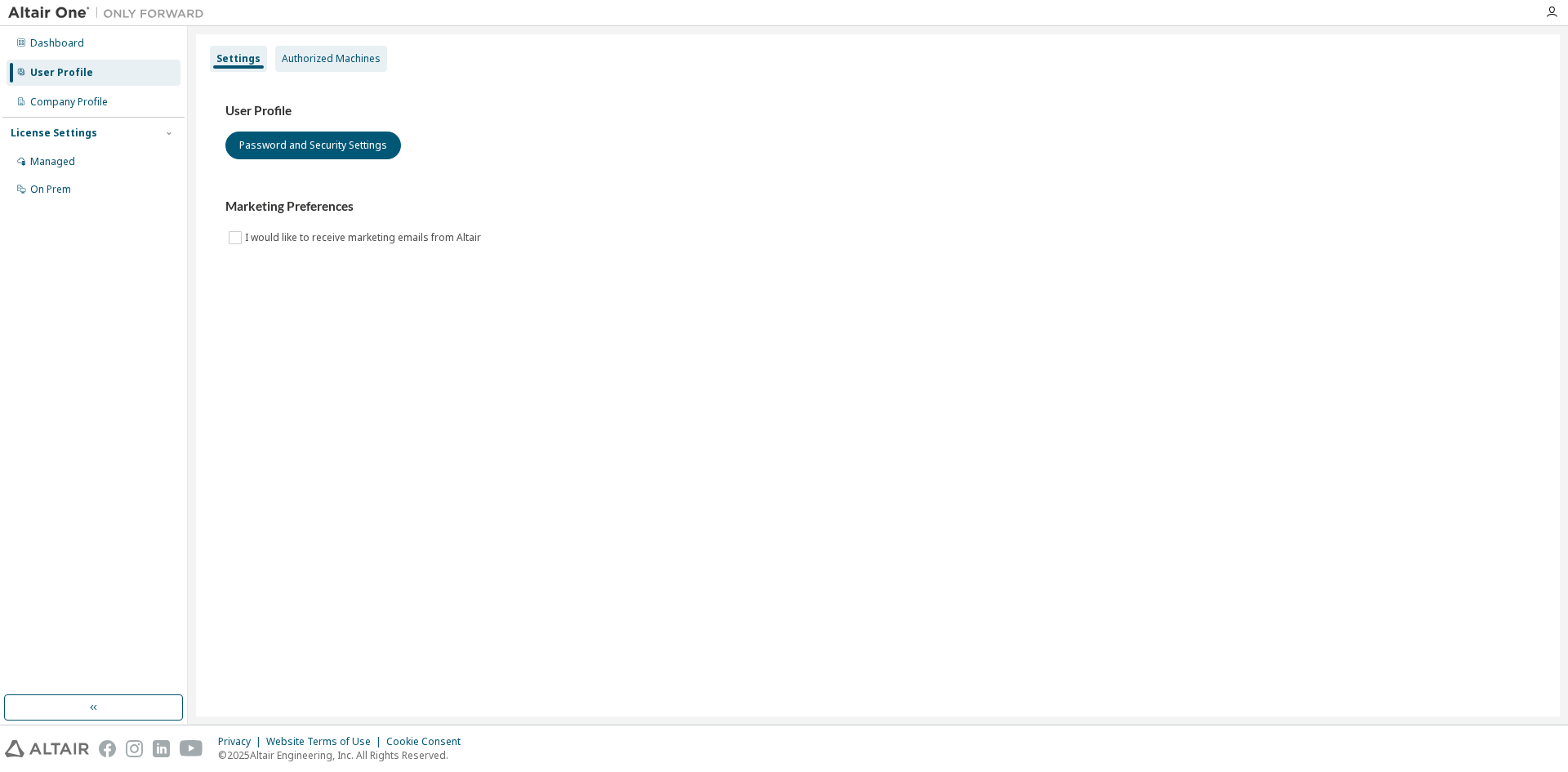
click at [321, 60] on div "Authorized Machines" at bounding box center [331, 59] width 99 height 13
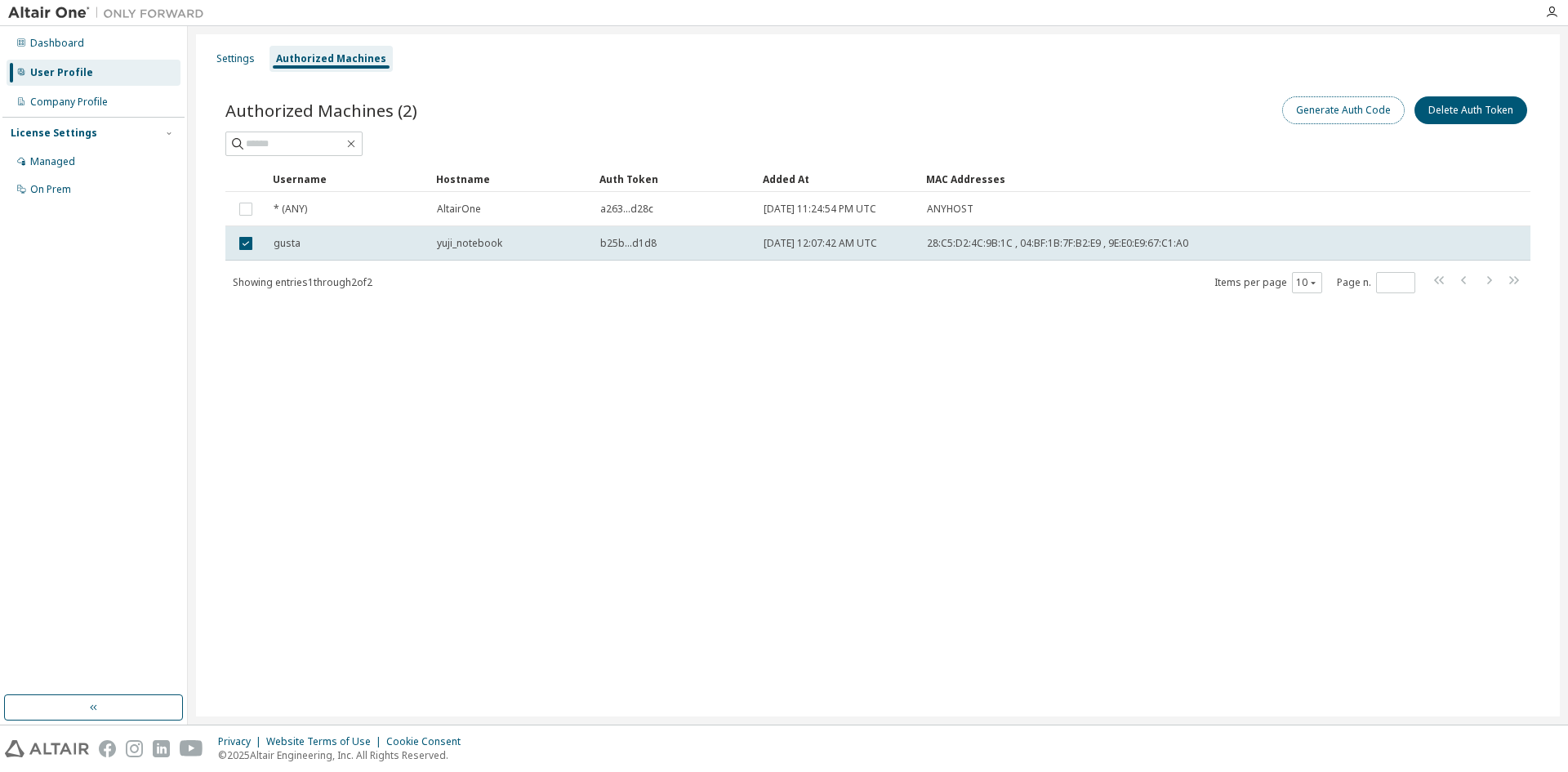
click at [1361, 115] on button "Generate Auth Code" at bounding box center [1343, 110] width 122 height 28
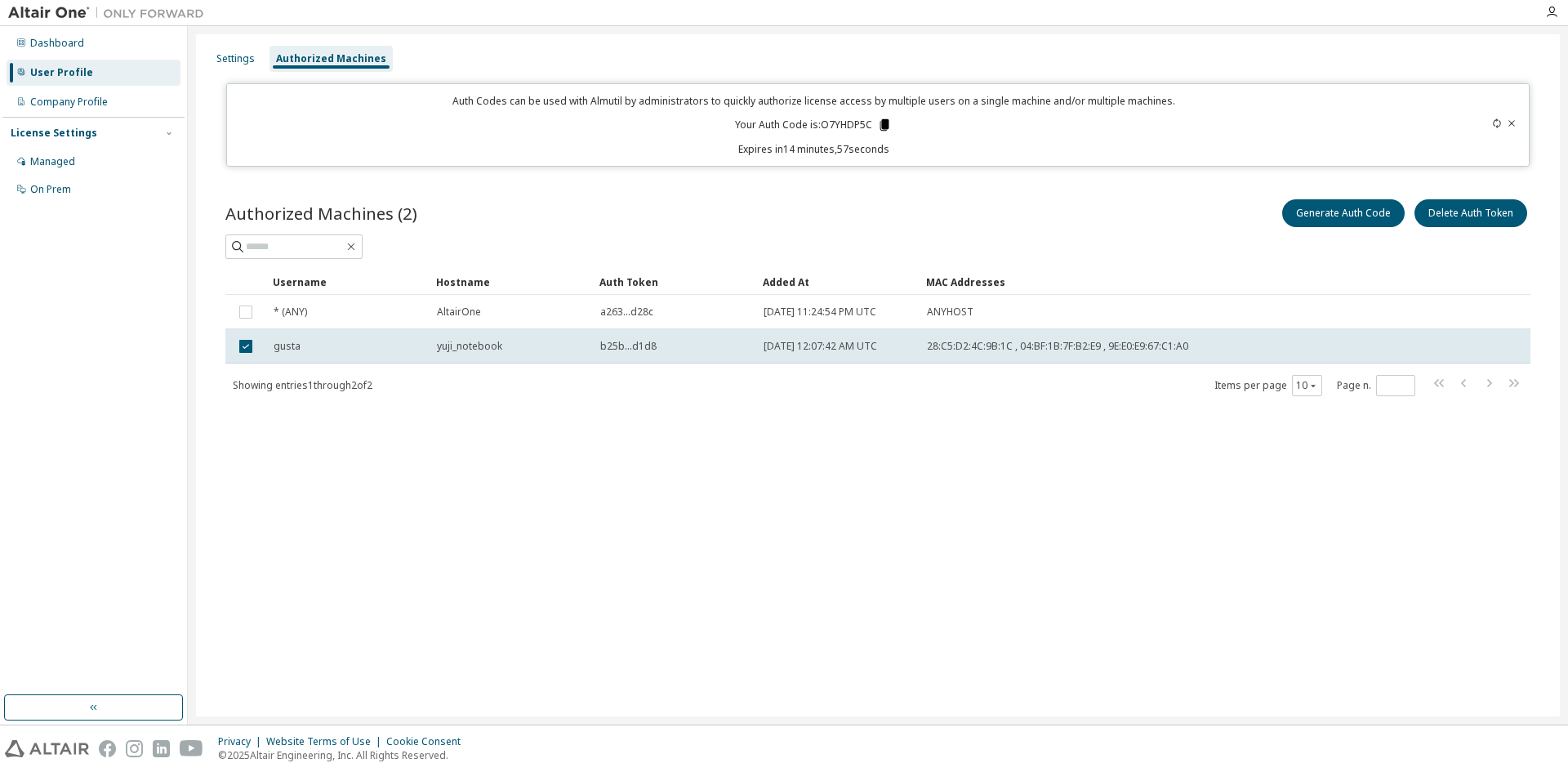
click at [882, 127] on icon at bounding box center [885, 125] width 15 height 15
click at [888, 130] on icon at bounding box center [885, 125] width 15 height 15
click at [95, 96] on div "Company Profile" at bounding box center [68, 102] width 77 height 13
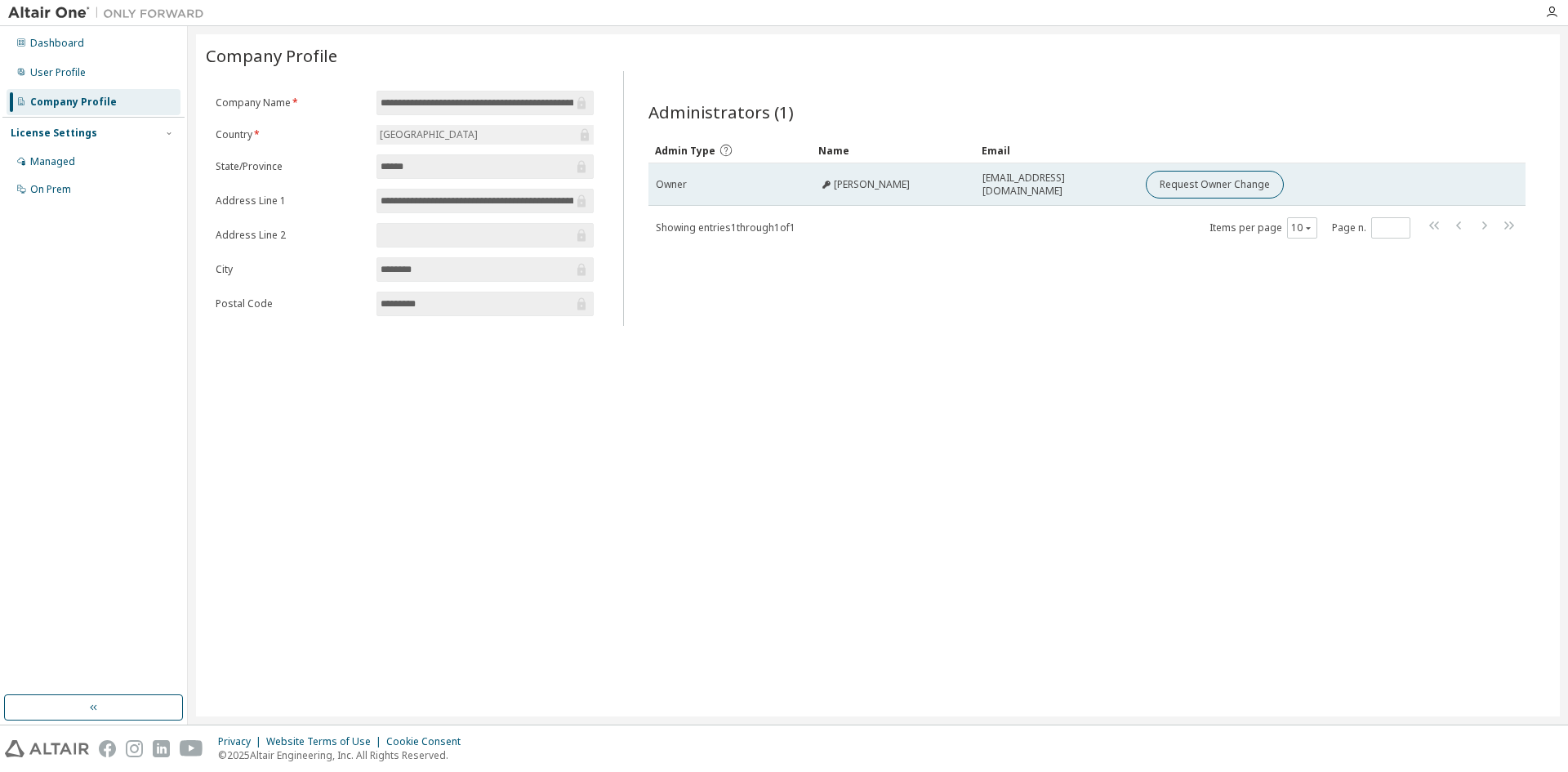
drag, startPoint x: 979, startPoint y: 186, endPoint x: 1127, endPoint y: 198, distance: 148.5
click at [1127, 198] on td "[EMAIL_ADDRESS][DOMAIN_NAME]" at bounding box center [1057, 185] width 163 height 43
copy span "[EMAIL_ADDRESS][DOMAIN_NAME]"
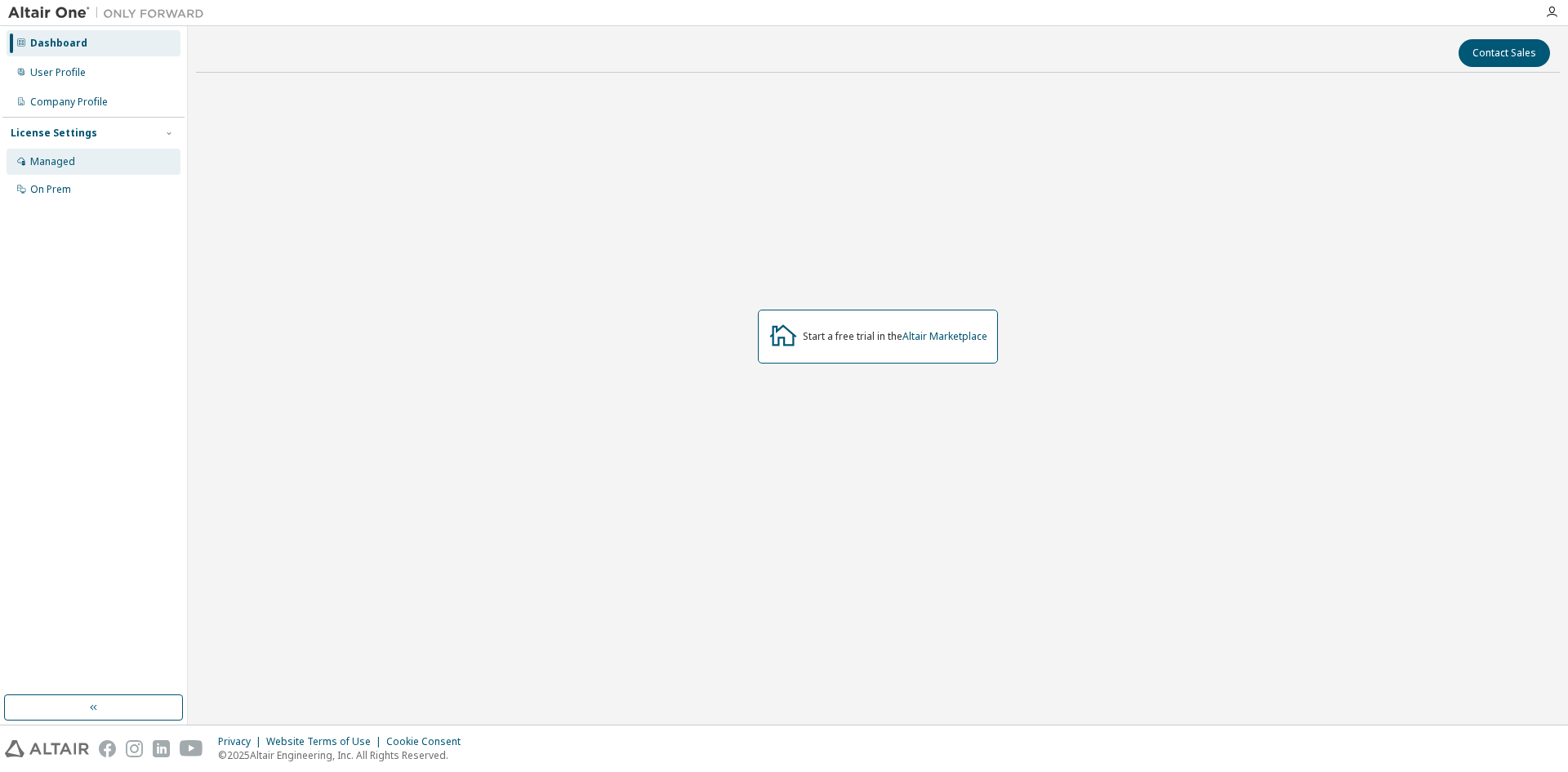
click at [81, 151] on div "Managed" at bounding box center [93, 161] width 174 height 26
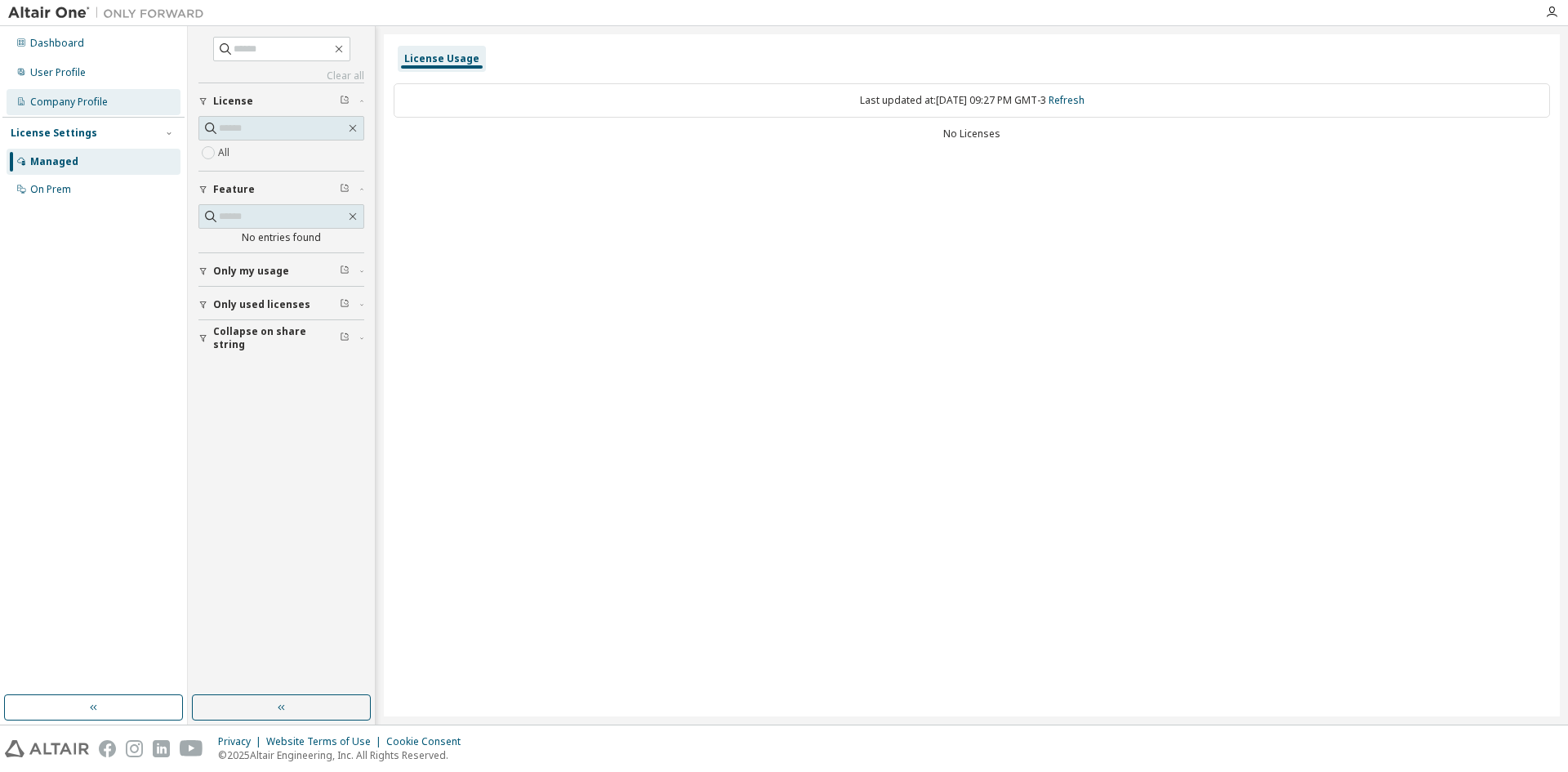
click at [107, 108] on div "Company Profile" at bounding box center [93, 102] width 174 height 26
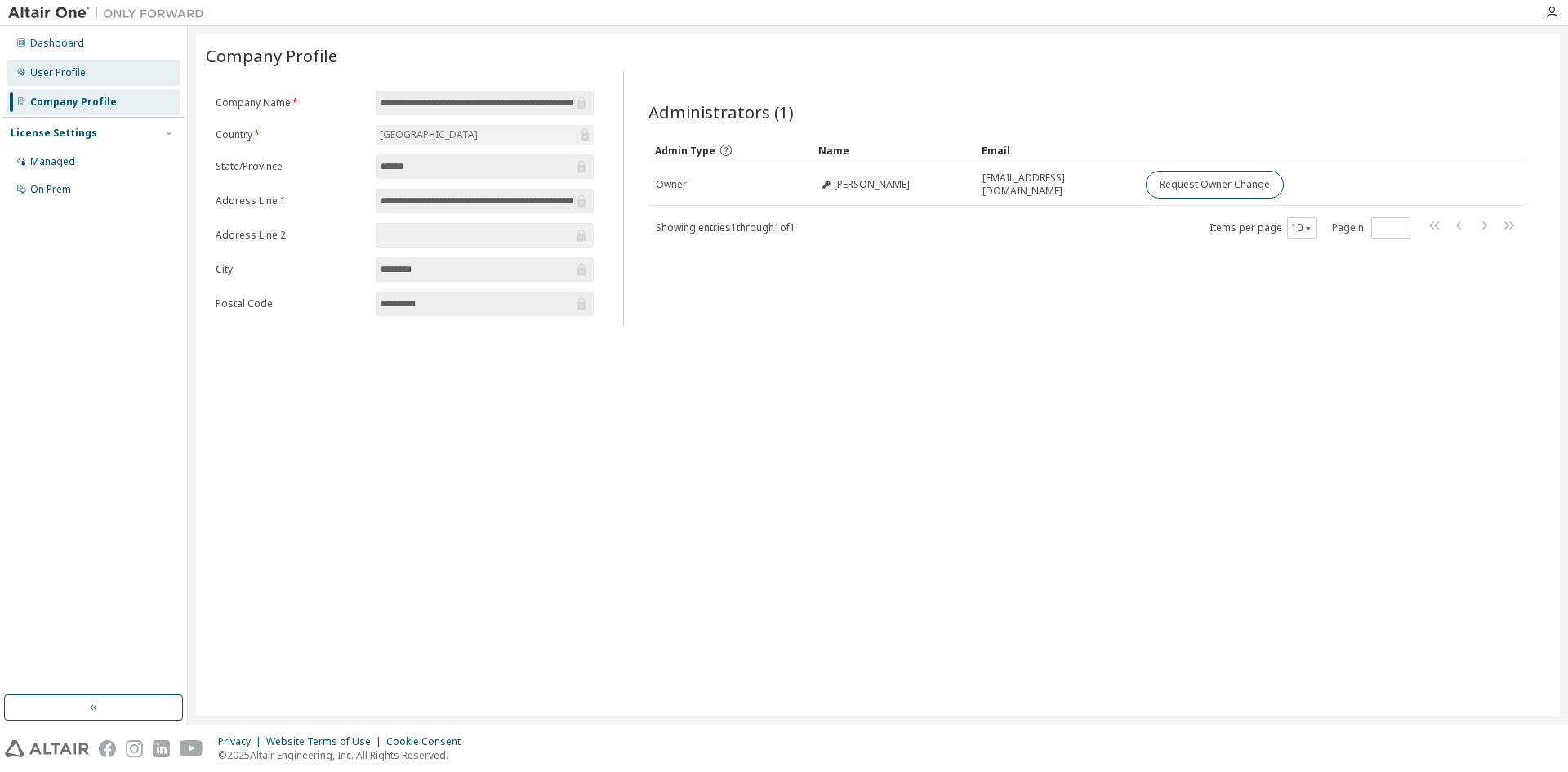
click at [122, 76] on div "User Profile" at bounding box center [93, 73] width 174 height 26
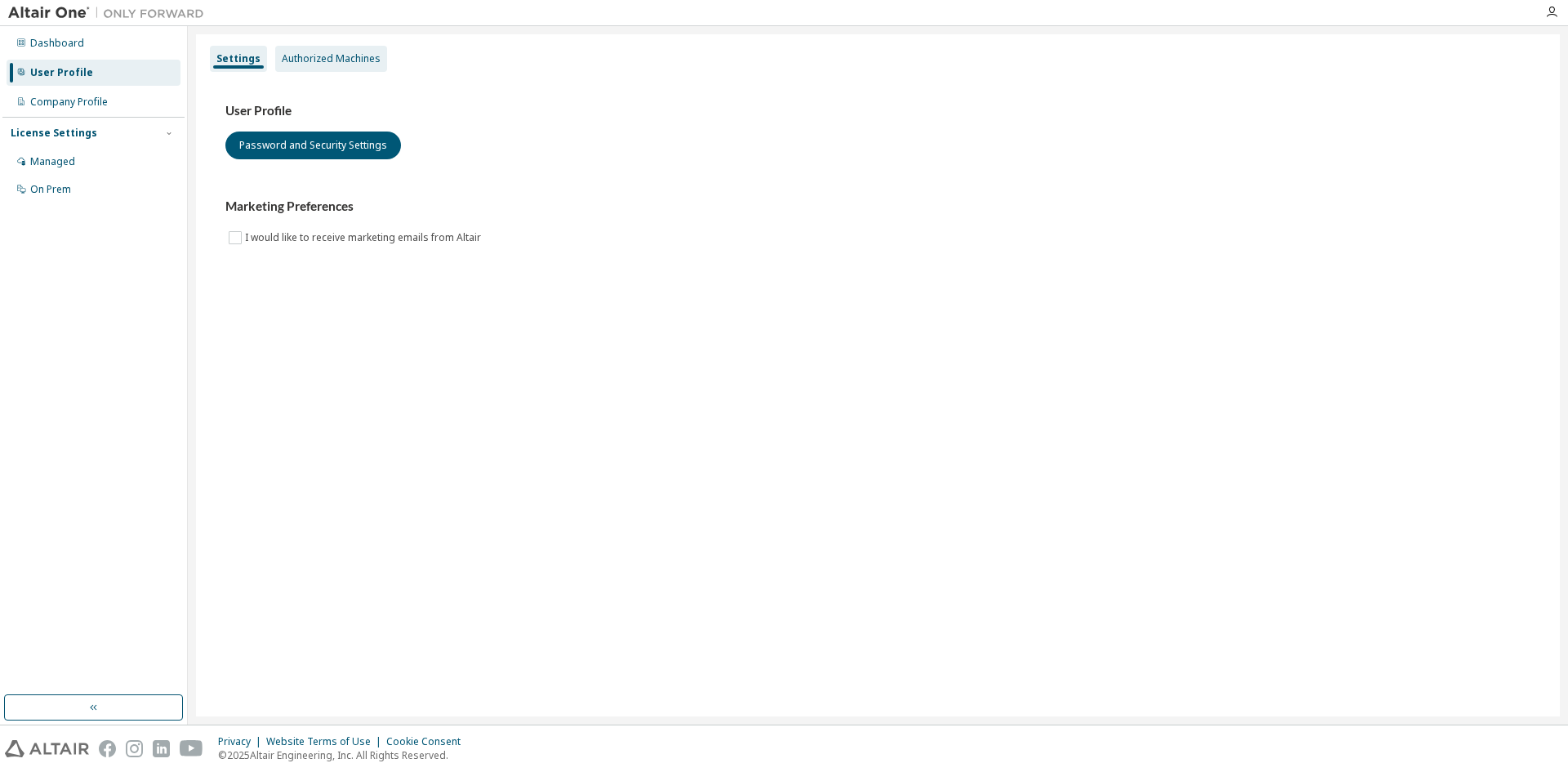
click at [337, 62] on div "Authorized Machines" at bounding box center [331, 59] width 99 height 13
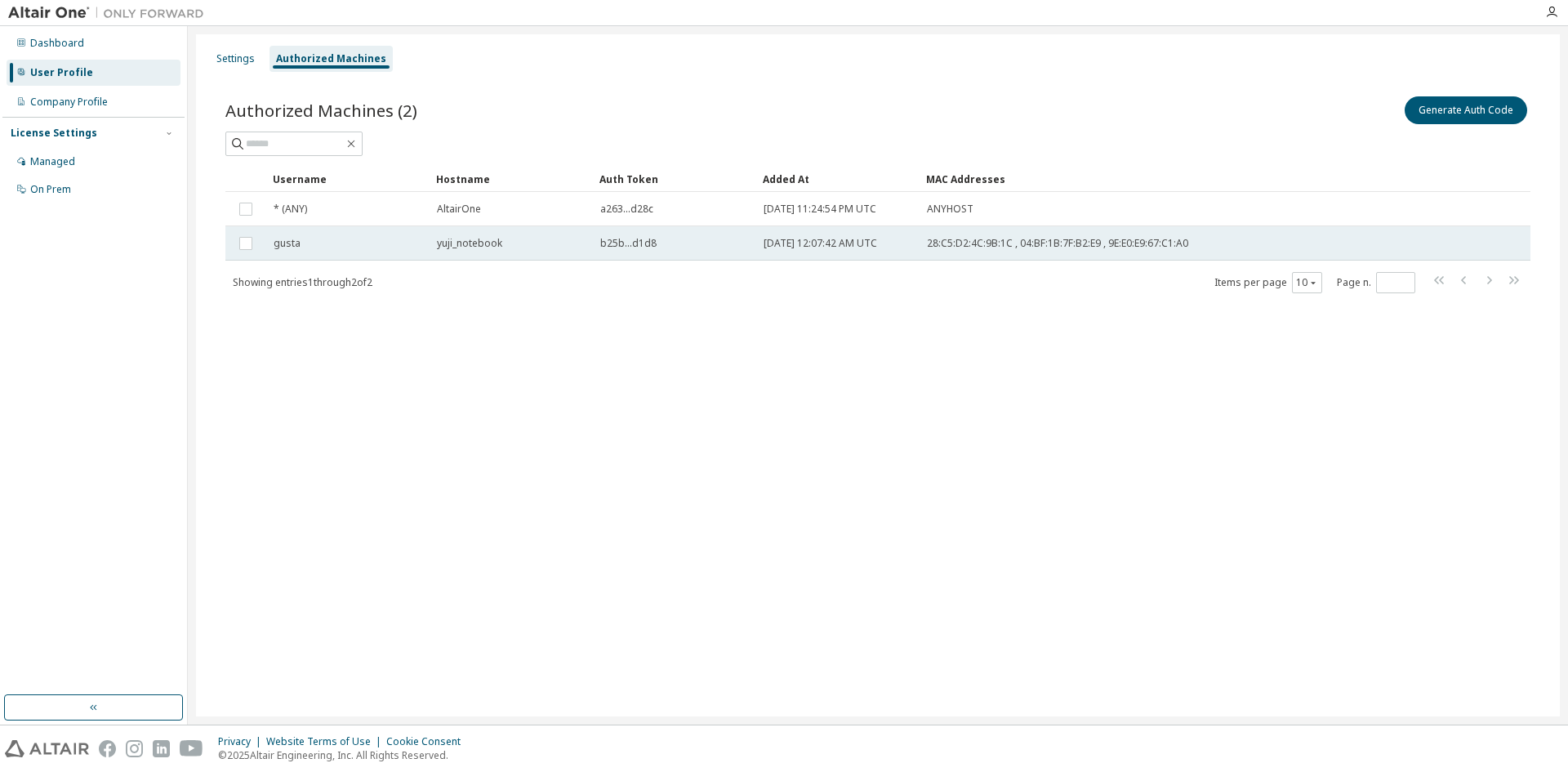
click at [235, 250] on td at bounding box center [246, 243] width 41 height 35
click at [1343, 102] on button "Generate Auth Code" at bounding box center [1343, 110] width 122 height 28
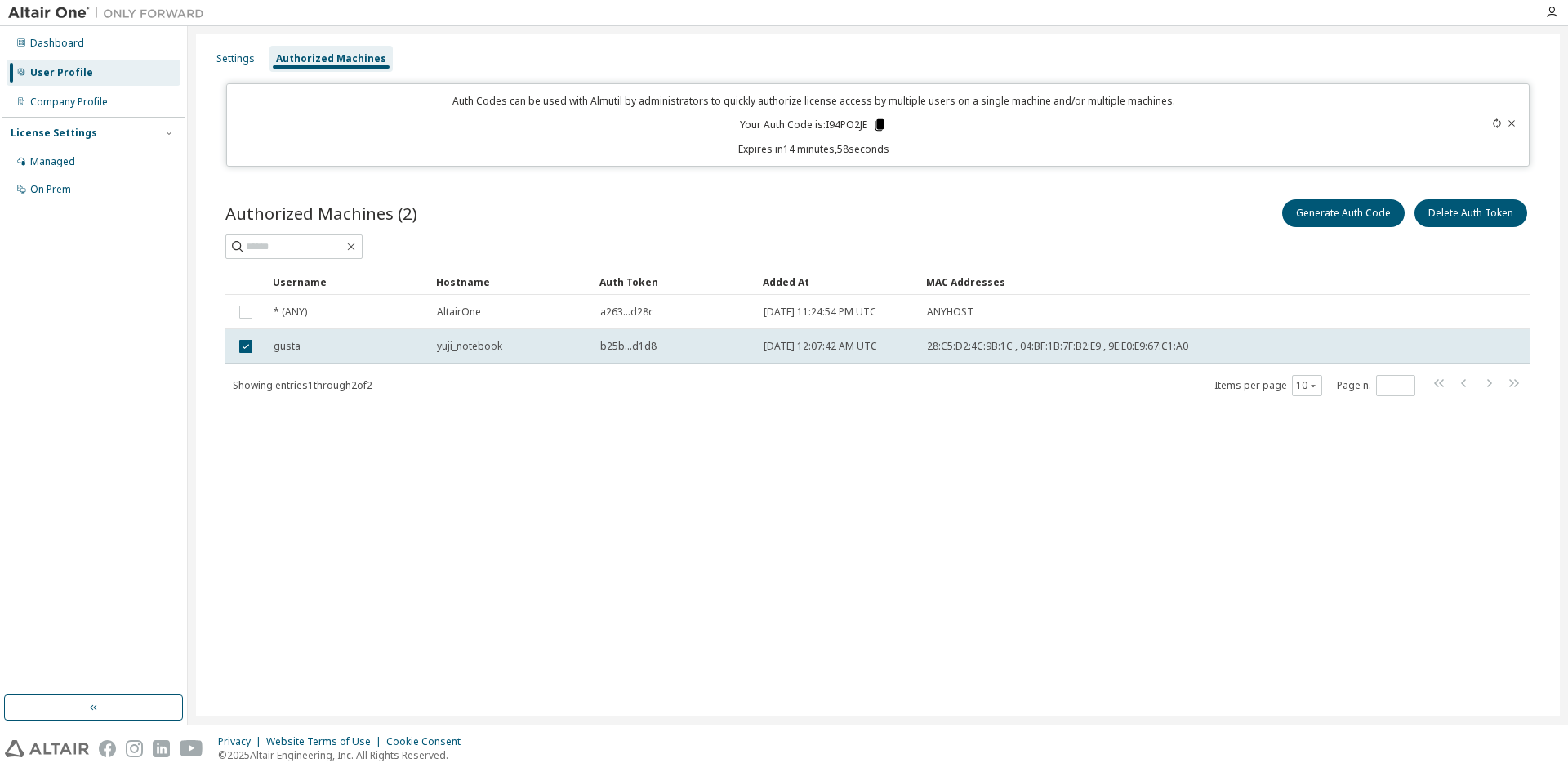
click at [879, 128] on icon at bounding box center [880, 125] width 9 height 11
